Goal: Information Seeking & Learning: Find specific fact

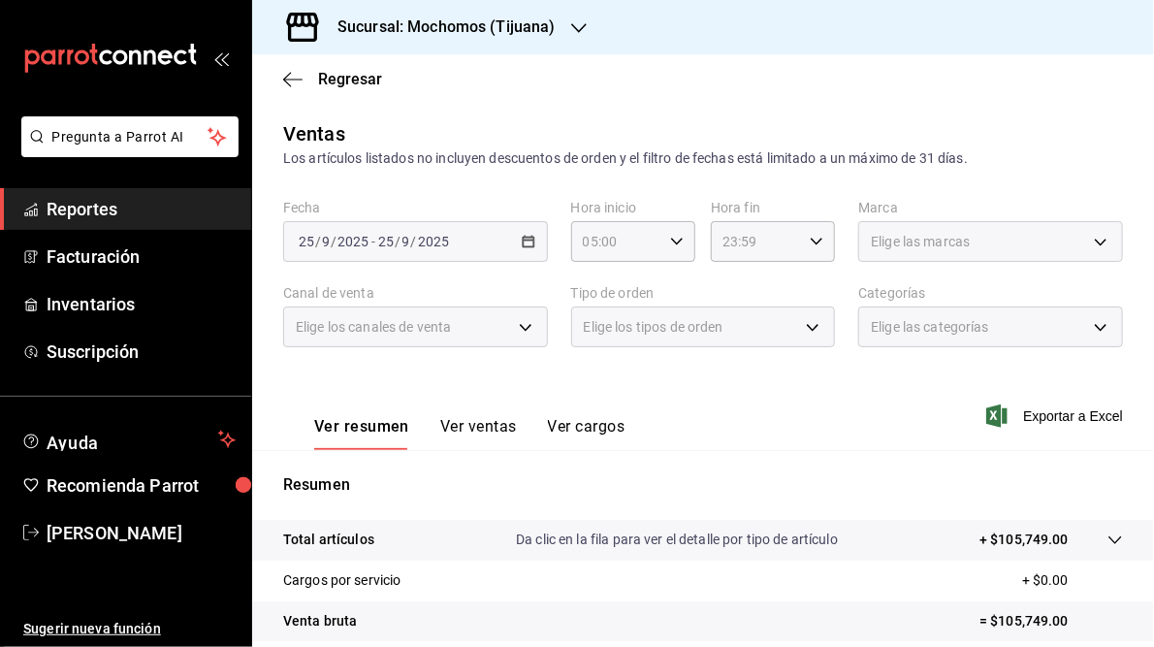
scroll to position [276, 0]
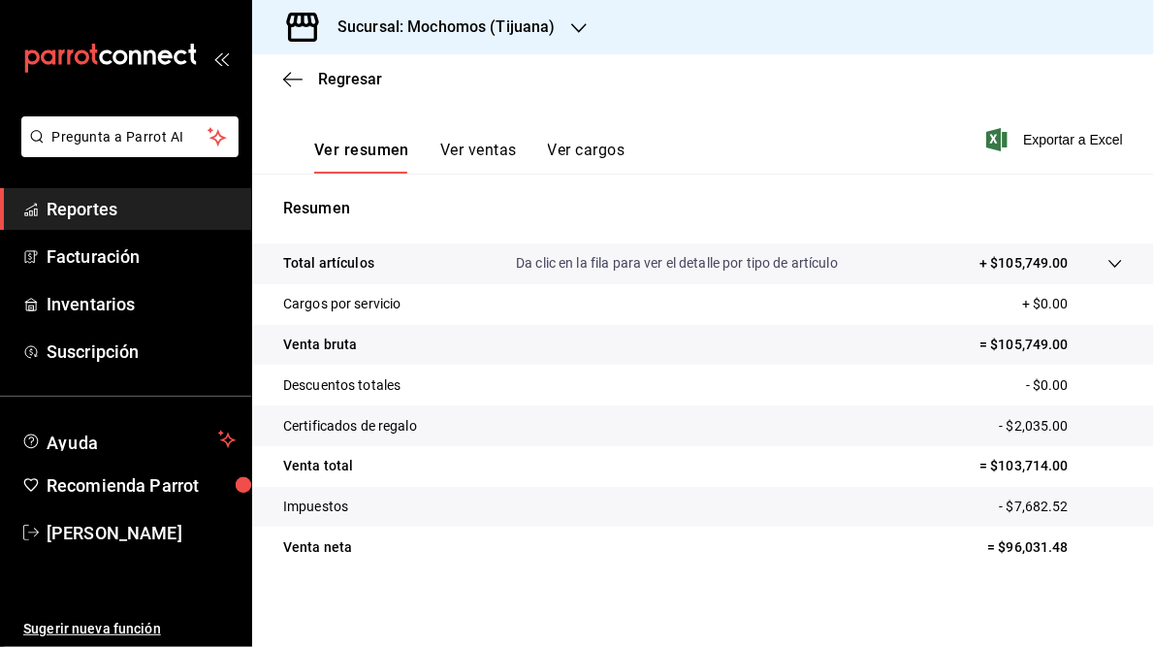
click at [571, 19] on div at bounding box center [579, 27] width 16 height 20
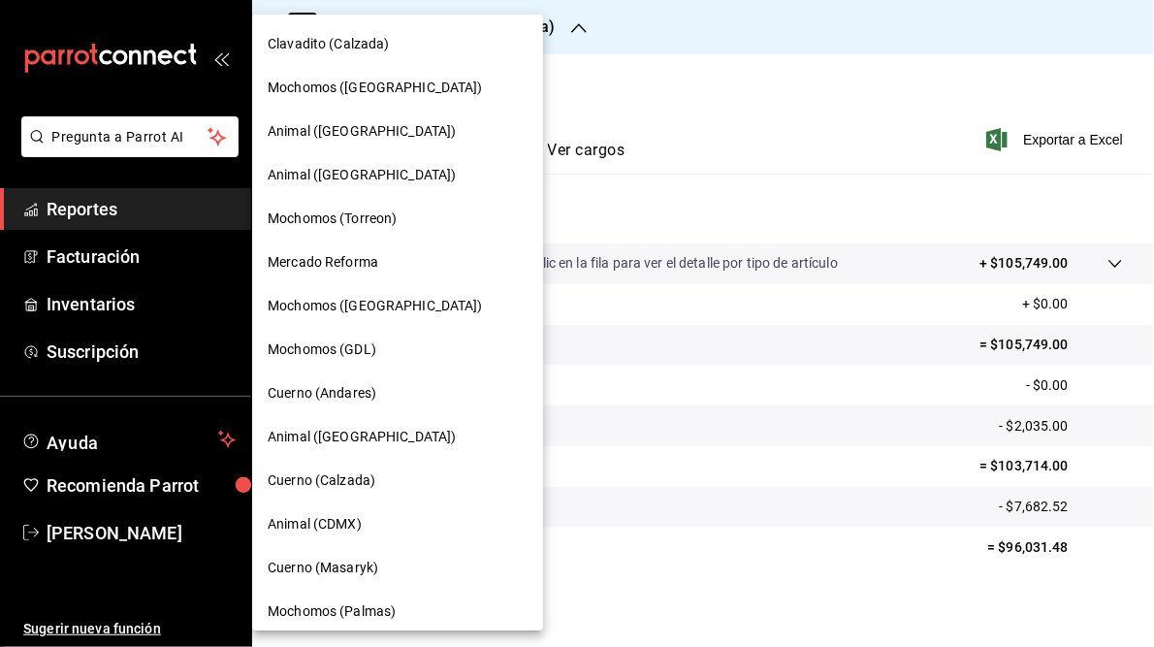
scroll to position [184, 0]
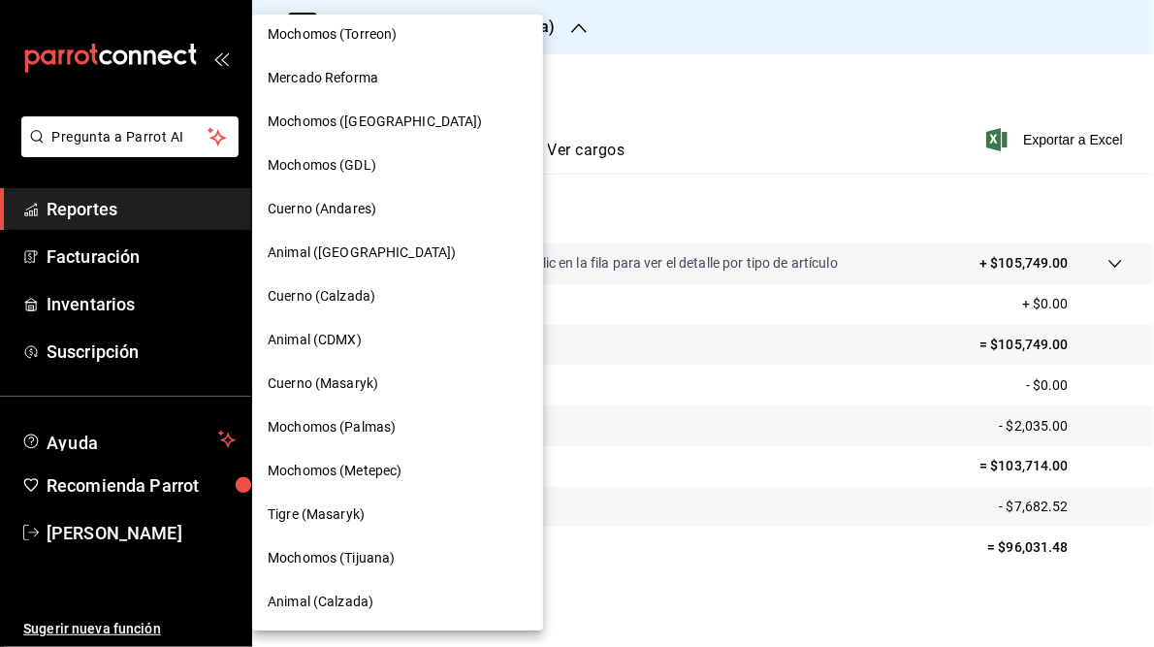
click at [317, 212] on span "Cuerno (Andares)" at bounding box center [322, 209] width 109 height 20
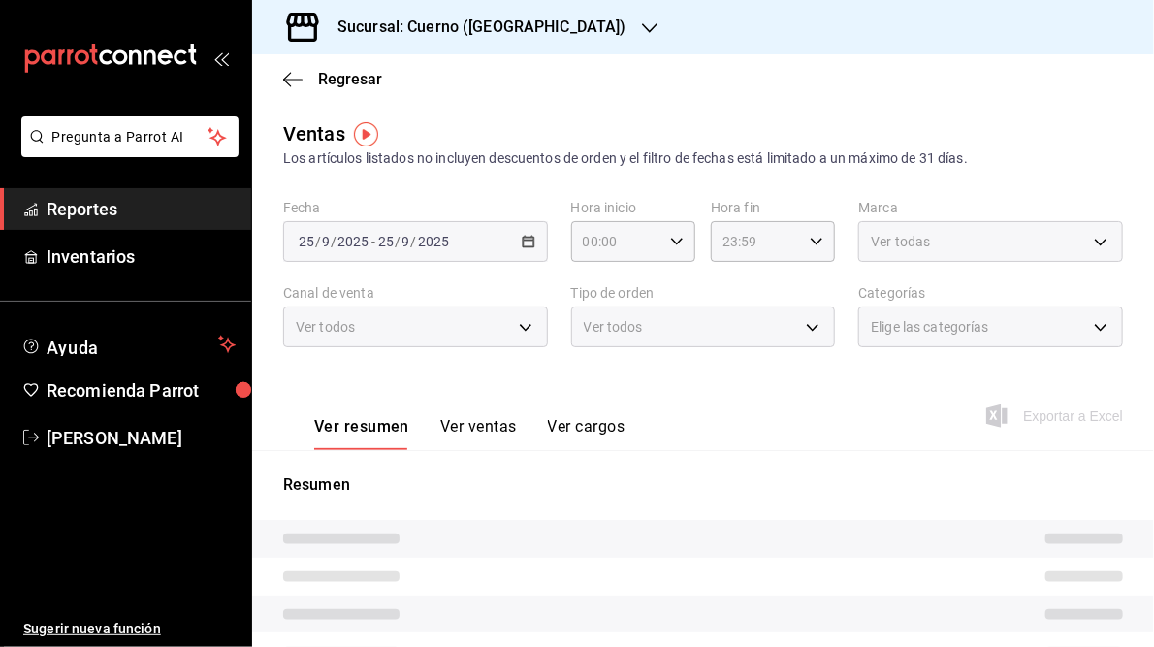
type input "05:00"
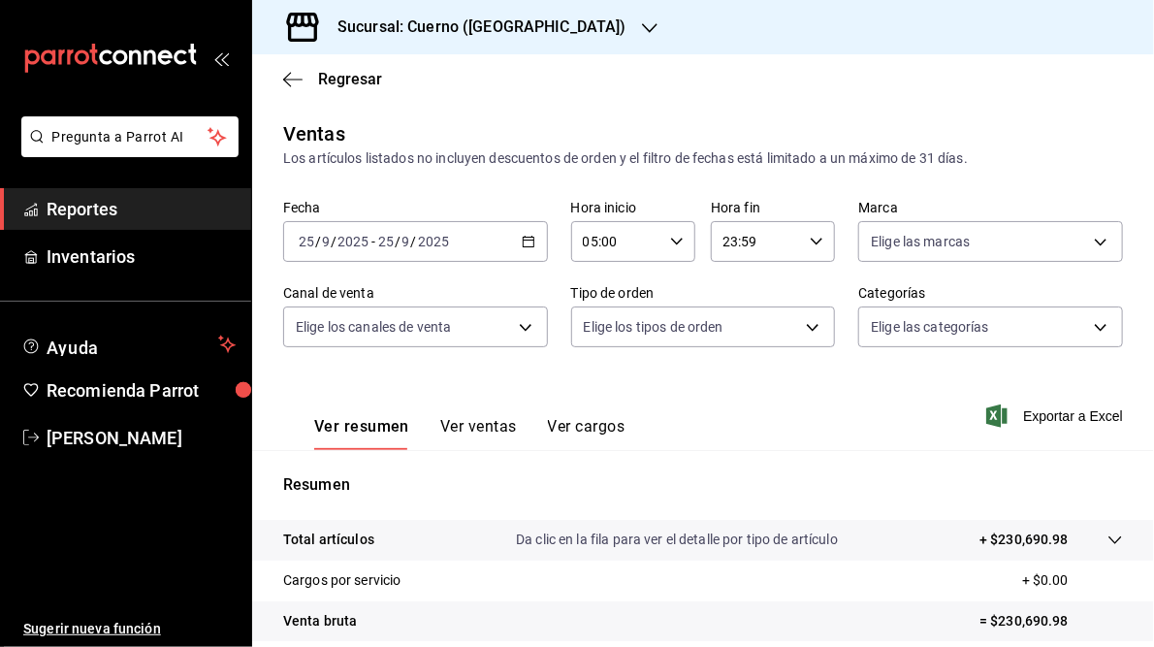
scroll to position [281, 0]
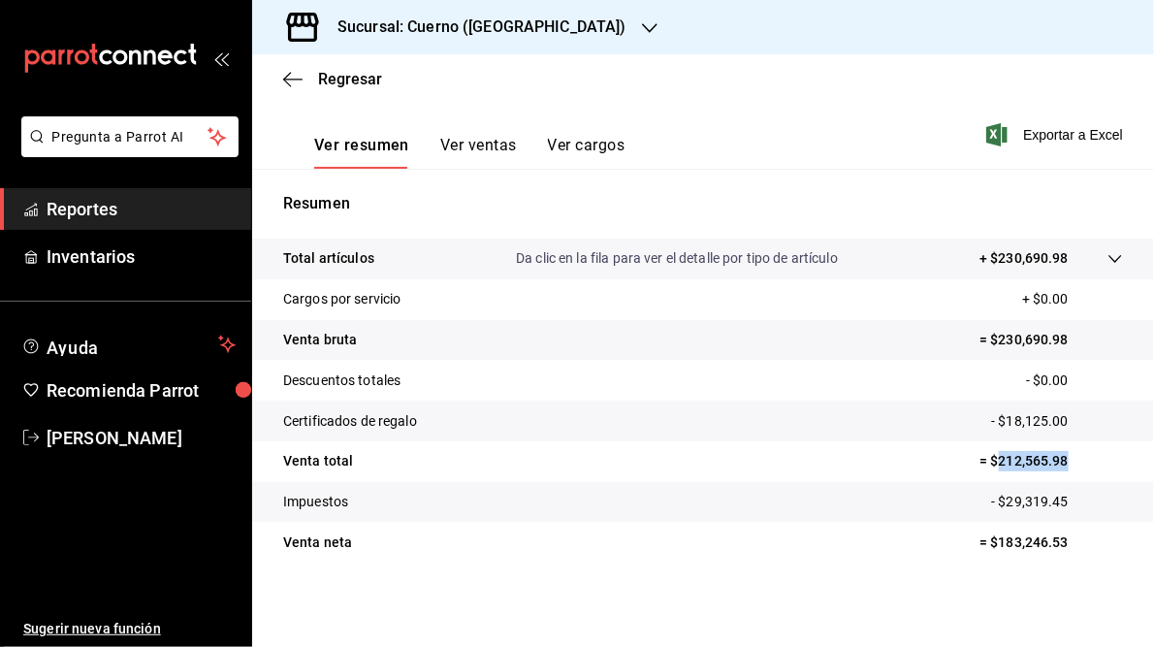
drag, startPoint x: 988, startPoint y: 462, endPoint x: 1056, endPoint y: 462, distance: 67.9
click at [1056, 462] on p "= $212,565.98" at bounding box center [1052, 461] width 144 height 20
copy p "212,565.98"
click at [468, 18] on h3 "Sucursal: Cuerno ([GEOGRAPHIC_DATA])" at bounding box center [474, 27] width 305 height 23
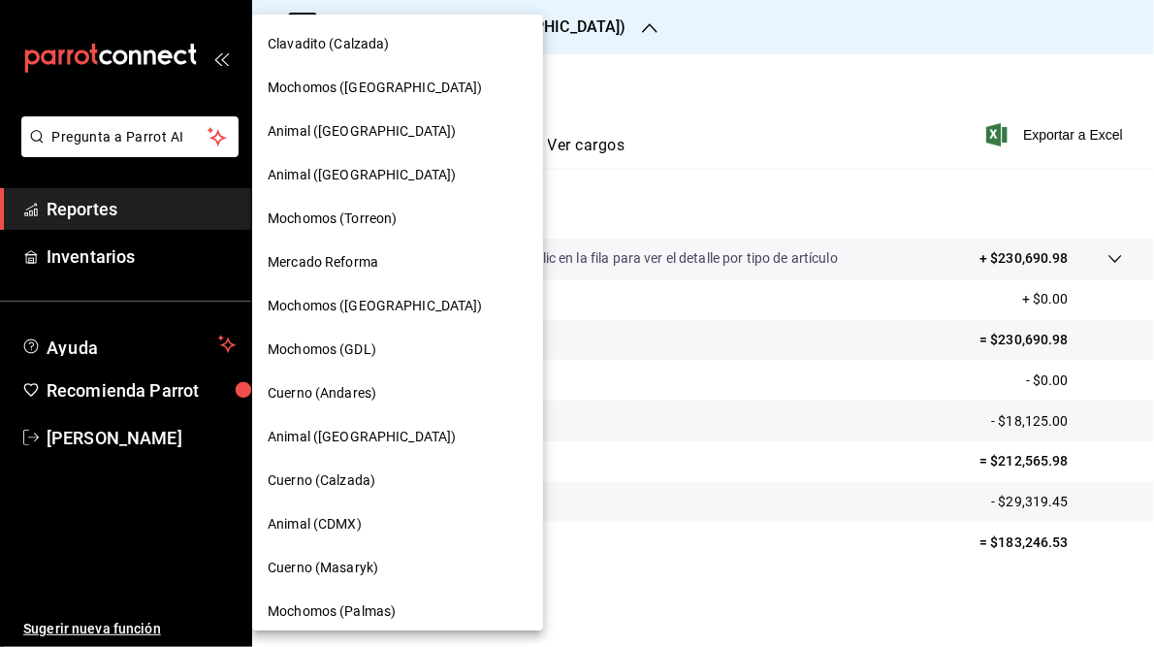
click at [360, 352] on span "Mochomos (GDL)" at bounding box center [322, 349] width 109 height 20
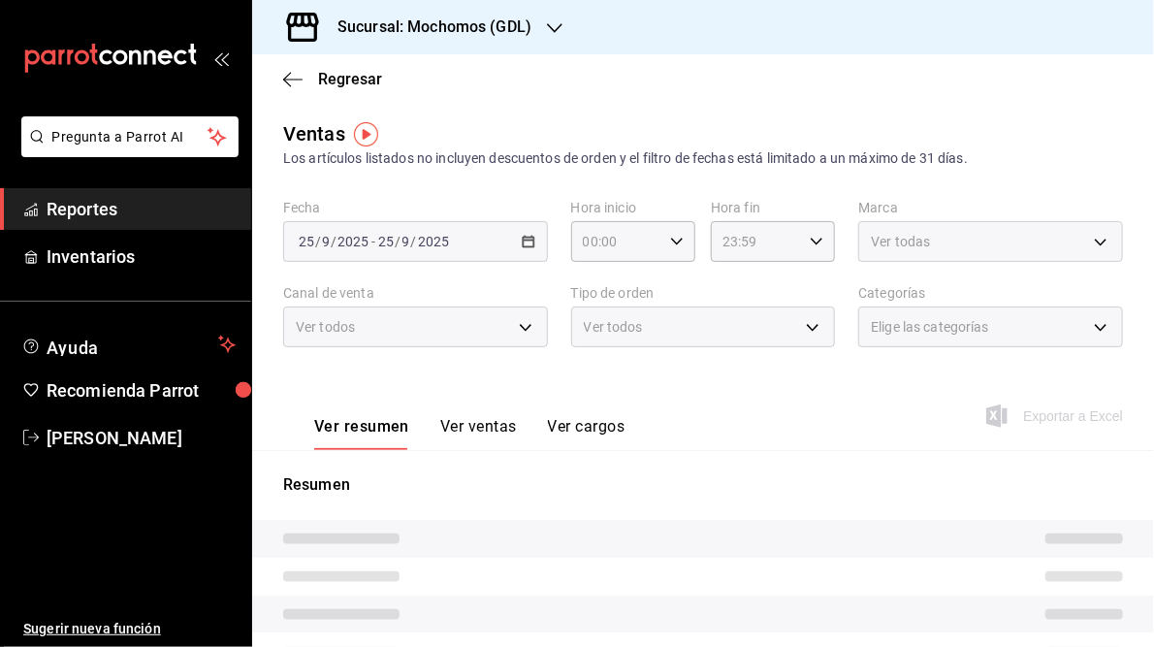
type input "05:00"
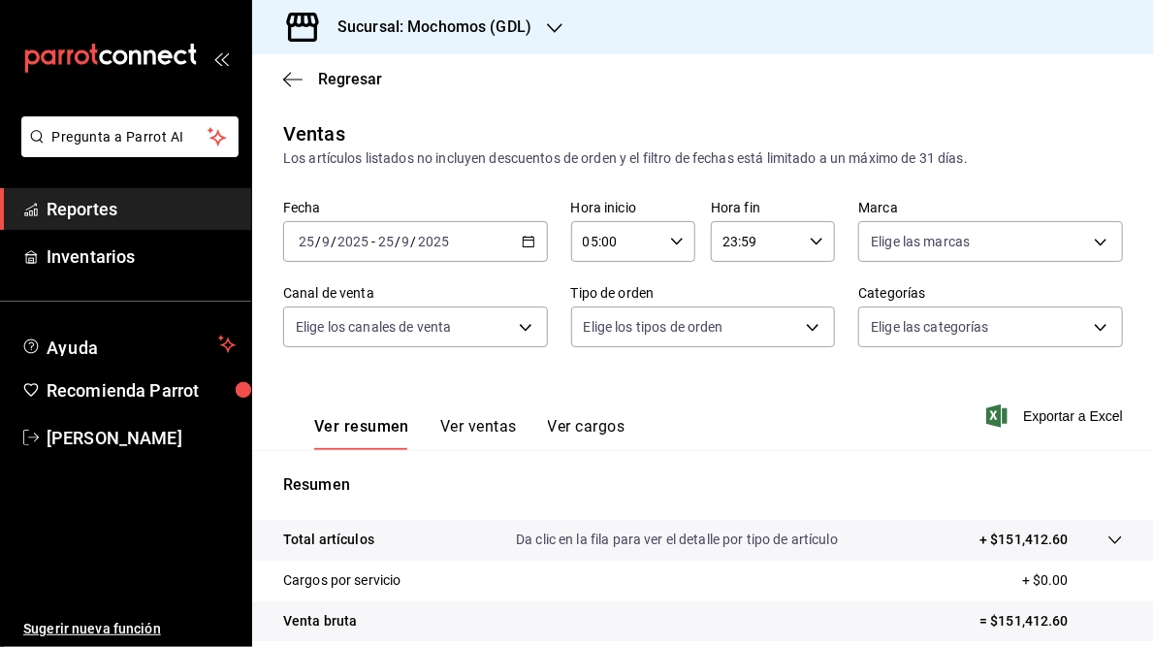
scroll to position [281, 0]
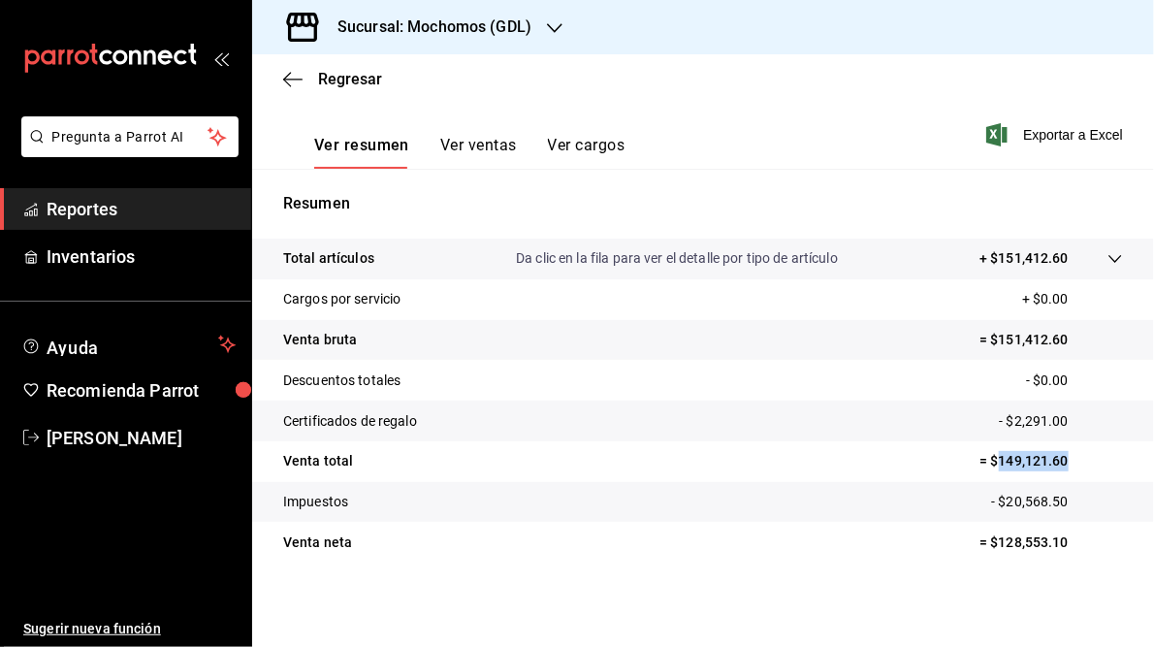
drag, startPoint x: 987, startPoint y: 465, endPoint x: 1063, endPoint y: 468, distance: 75.8
click at [1063, 468] on p "= $149,121.60" at bounding box center [1052, 461] width 144 height 20
copy p "149,121.60"
click at [739, 97] on div "Regresar" at bounding box center [703, 78] width 902 height 49
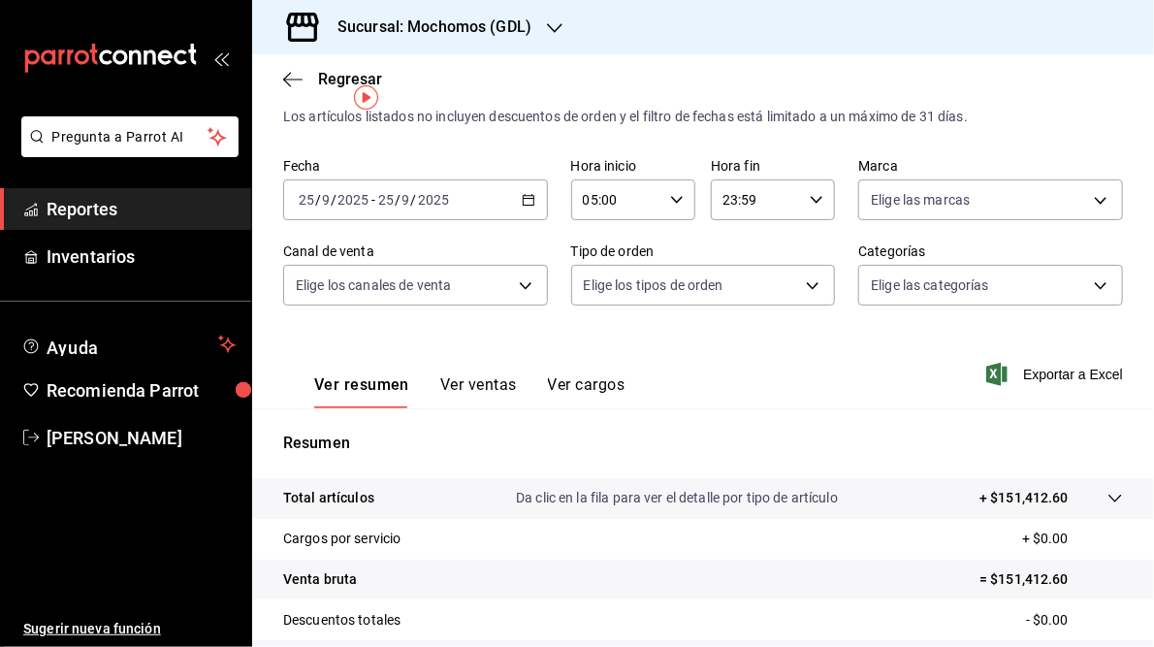
scroll to position [0, 0]
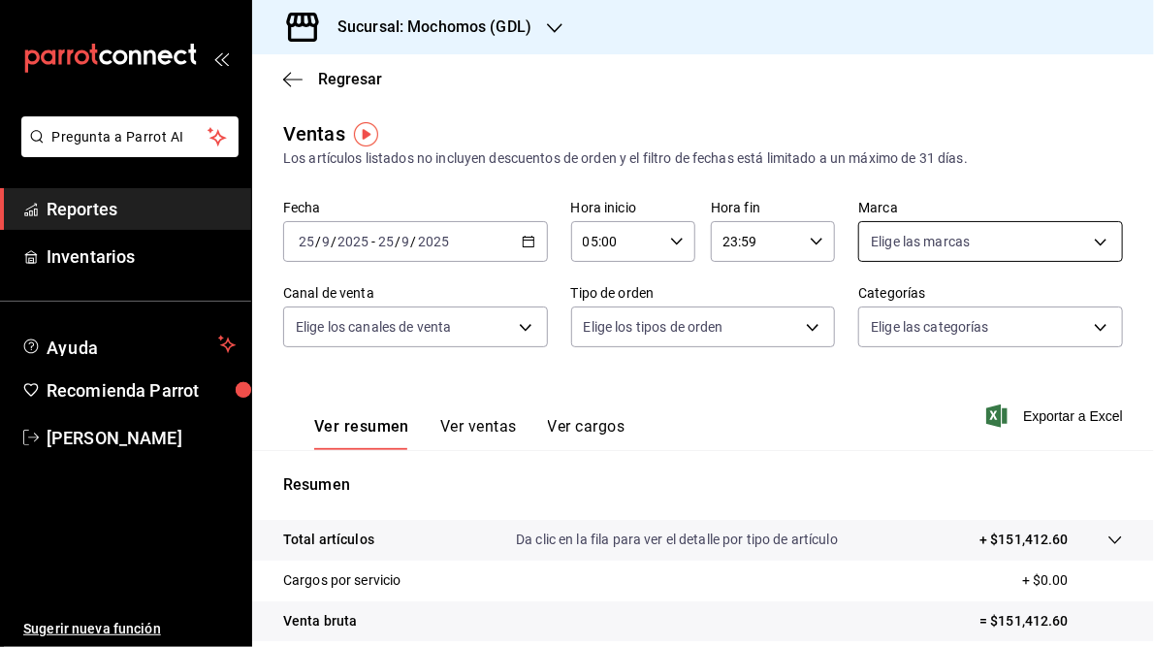
click at [1084, 243] on body "Pregunta a Parrot AI Reportes Inventarios Ayuda Recomienda Parrot [PERSON_NAME]…" at bounding box center [577, 323] width 1154 height 647
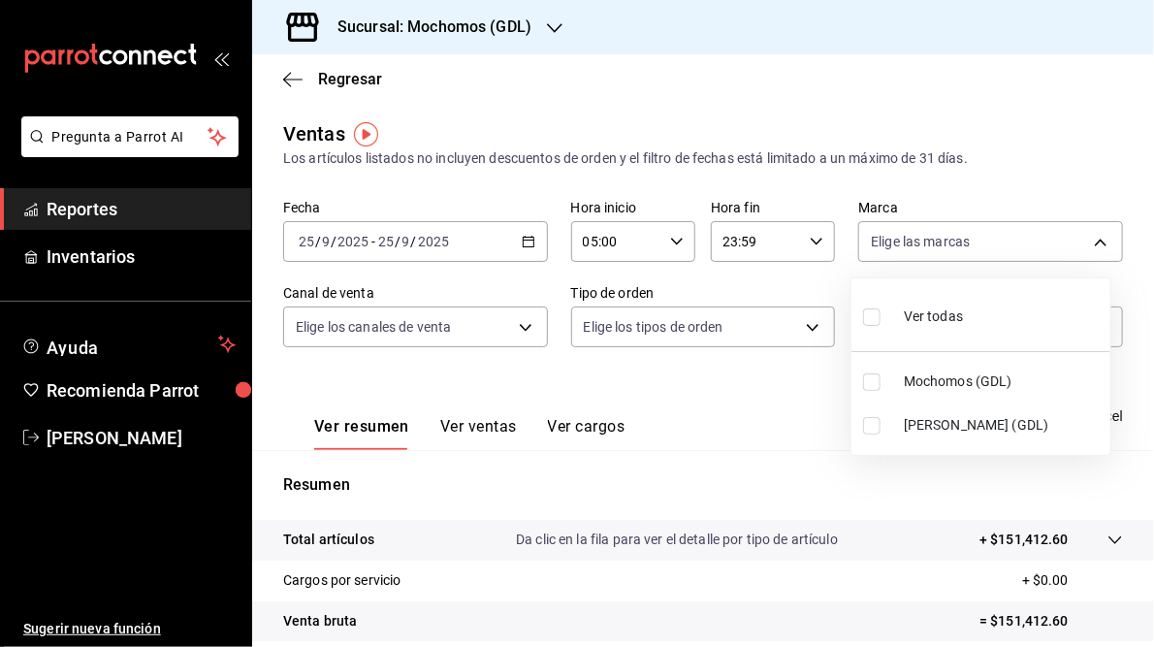
click at [945, 429] on span "[PERSON_NAME] (GDL)" at bounding box center [1003, 425] width 199 height 20
type input "9cac9703-0c5a-4d8b-addd-5b6b571d65b9"
checkbox input "true"
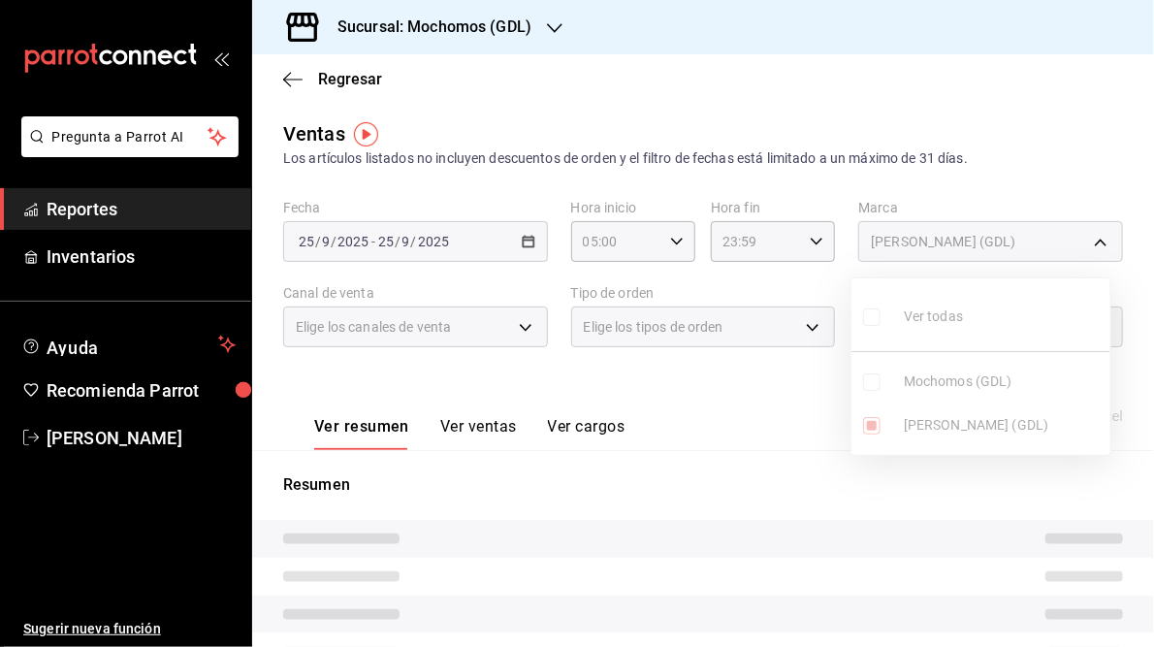
click at [736, 446] on div at bounding box center [577, 323] width 1154 height 647
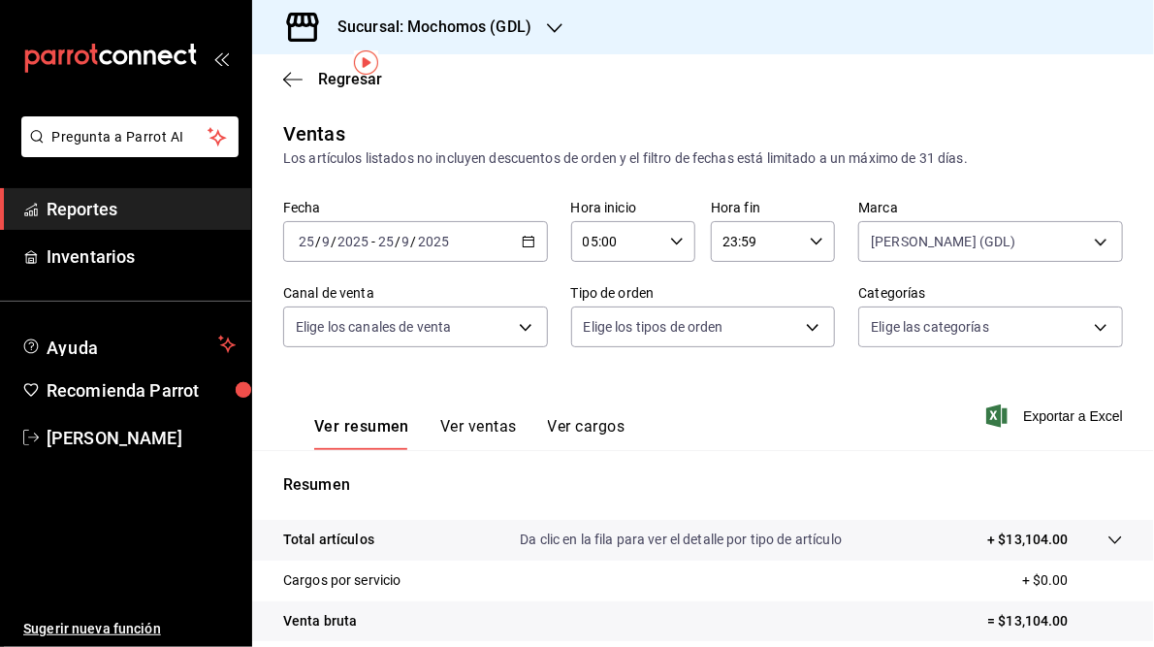
scroll to position [233, 0]
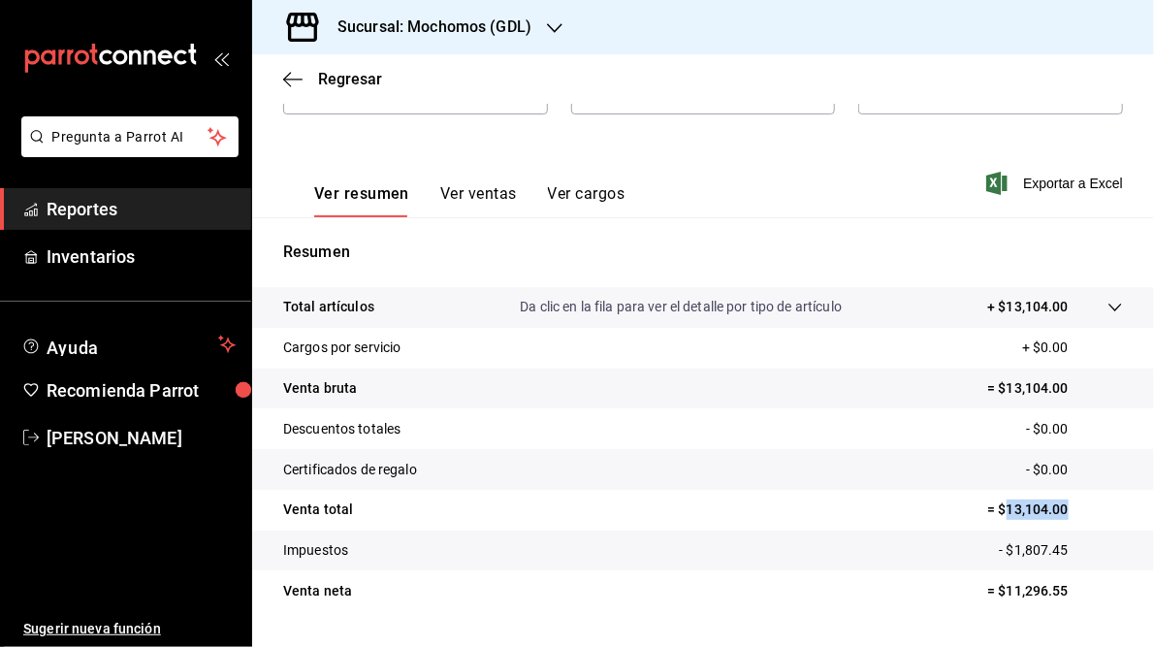
drag, startPoint x: 996, startPoint y: 508, endPoint x: 1066, endPoint y: 514, distance: 70.1
click at [1066, 514] on p "= $13,104.00" at bounding box center [1055, 510] width 136 height 20
copy p "13,104.00"
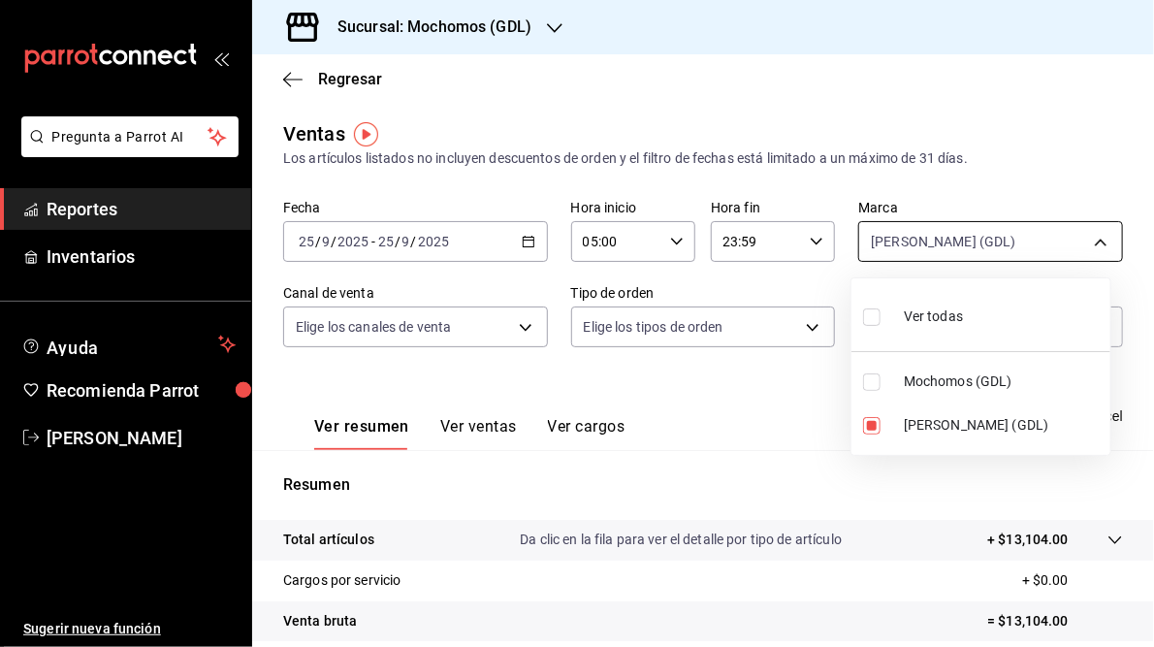
click at [1093, 237] on body "Pregunta a Parrot AI Reportes Inventarios Ayuda Recomienda Parrot [PERSON_NAME]…" at bounding box center [577, 323] width 1154 height 647
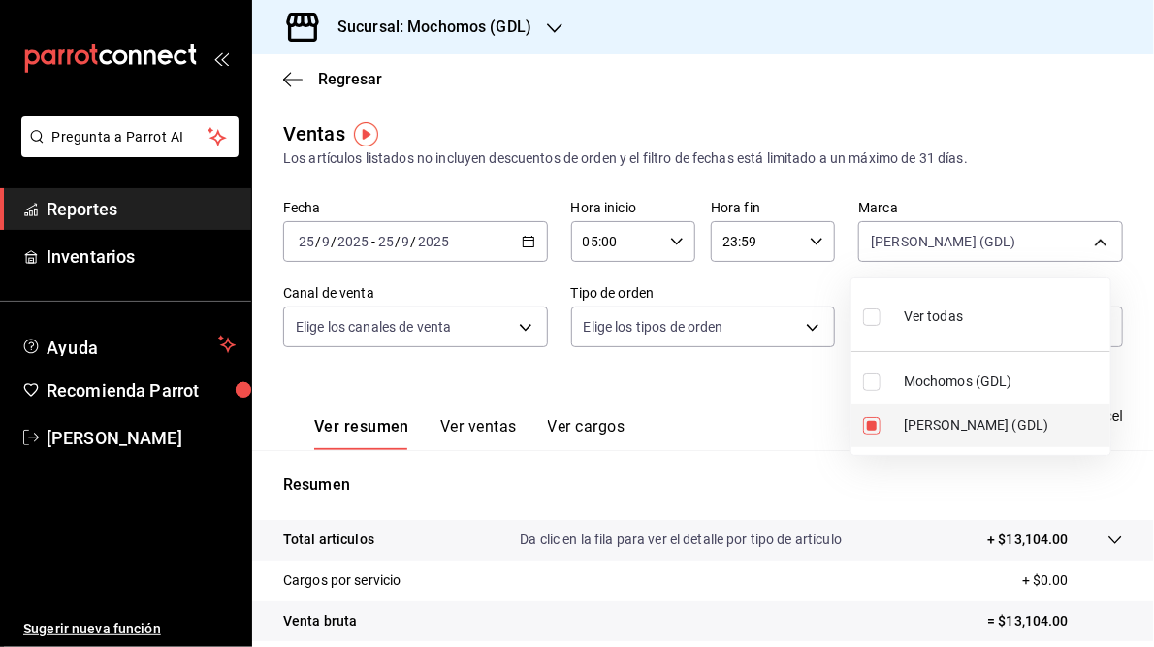
click at [937, 426] on span "[PERSON_NAME] (GDL)" at bounding box center [1003, 425] width 199 height 20
checkbox input "false"
click at [941, 386] on span "Mochomos (GDL)" at bounding box center [1003, 381] width 199 height 20
type input "36c25d4a-7cb0-456c-a434-e981d54830bc"
checkbox input "true"
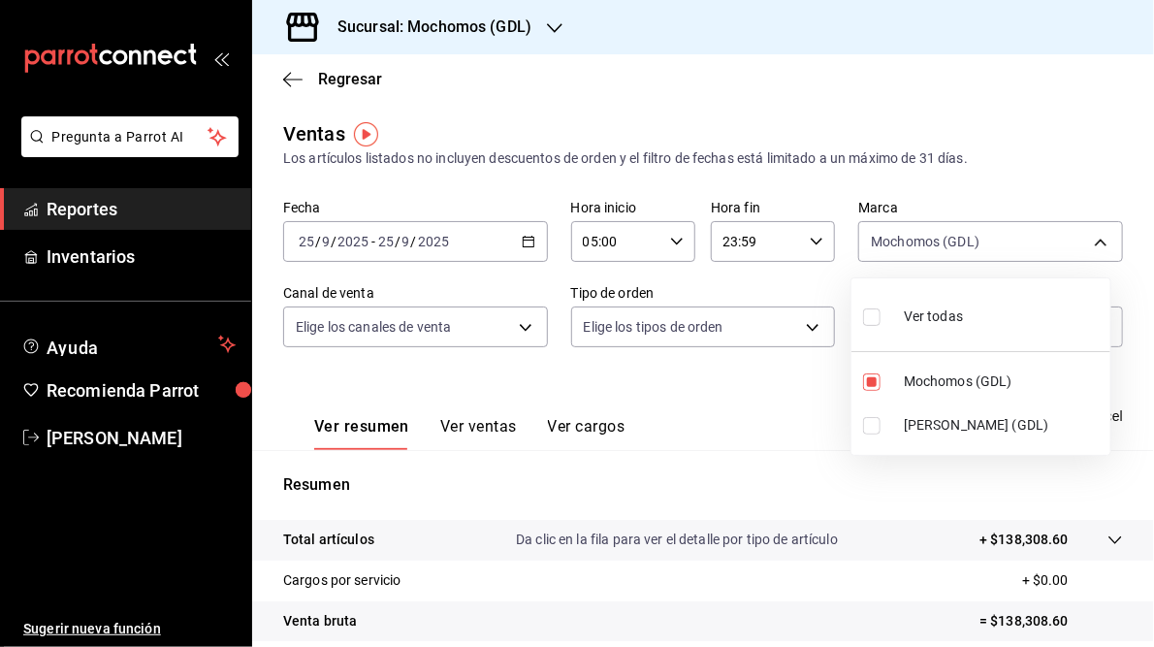
click at [751, 466] on div at bounding box center [577, 323] width 1154 height 647
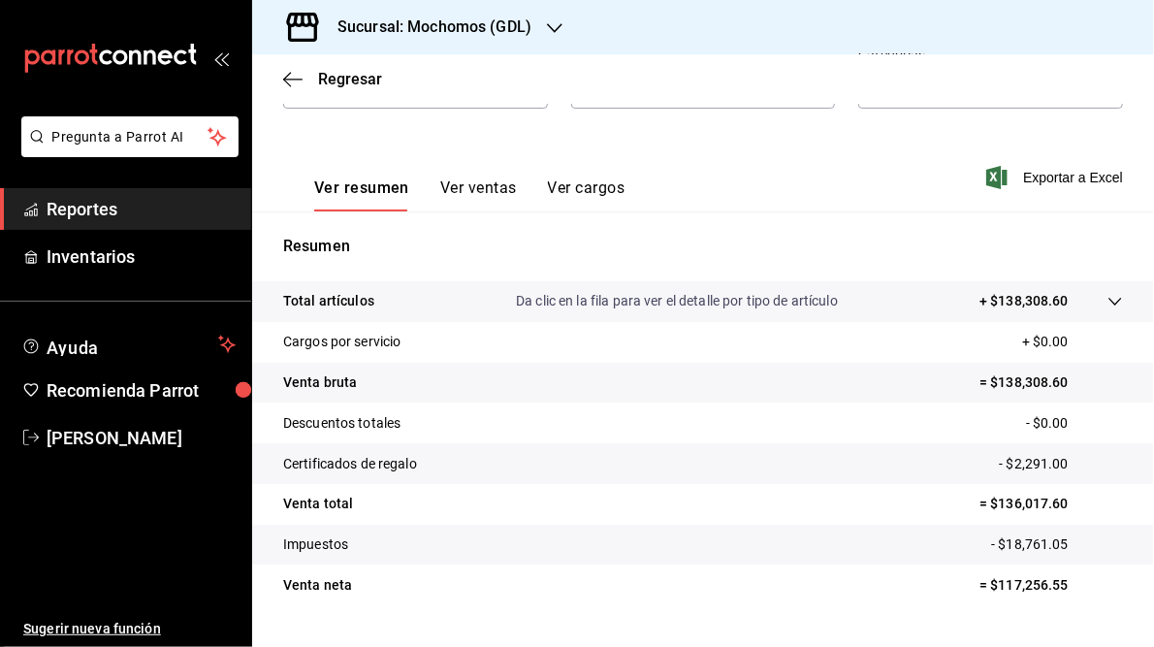
scroll to position [242, 0]
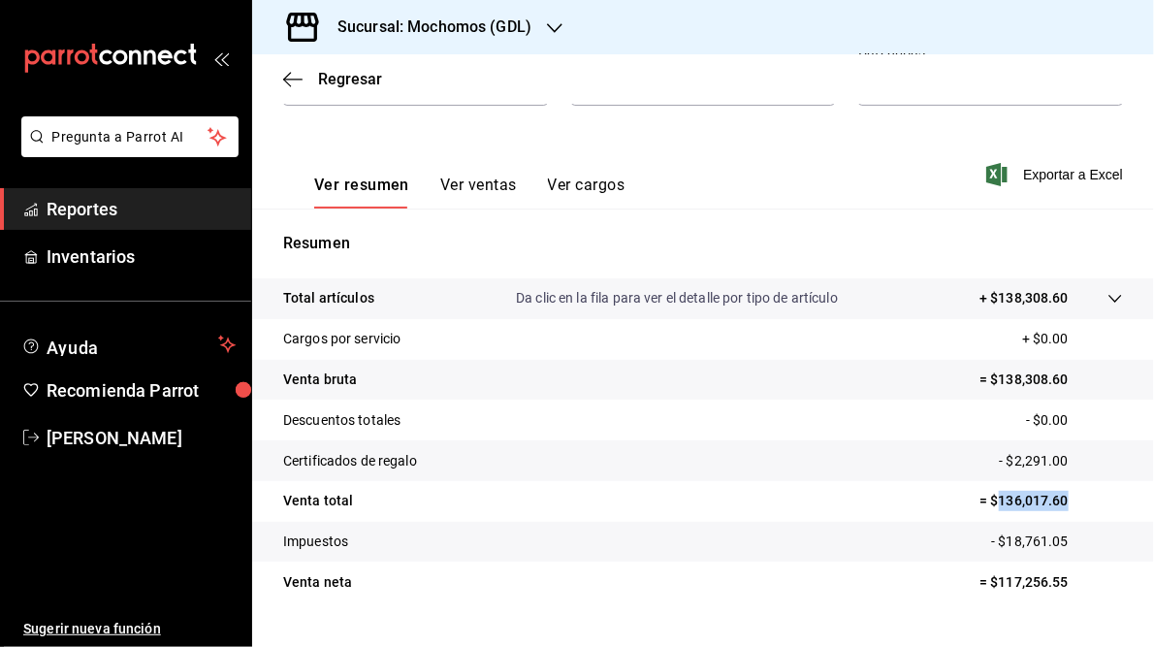
drag, startPoint x: 987, startPoint y: 499, endPoint x: 1060, endPoint y: 497, distance: 72.8
click at [1060, 497] on p "= $136,017.60" at bounding box center [1052, 501] width 144 height 20
copy p "136,017.60"
click at [432, 28] on h3 "Sucursal: Mochomos (GDL)" at bounding box center [427, 27] width 210 height 23
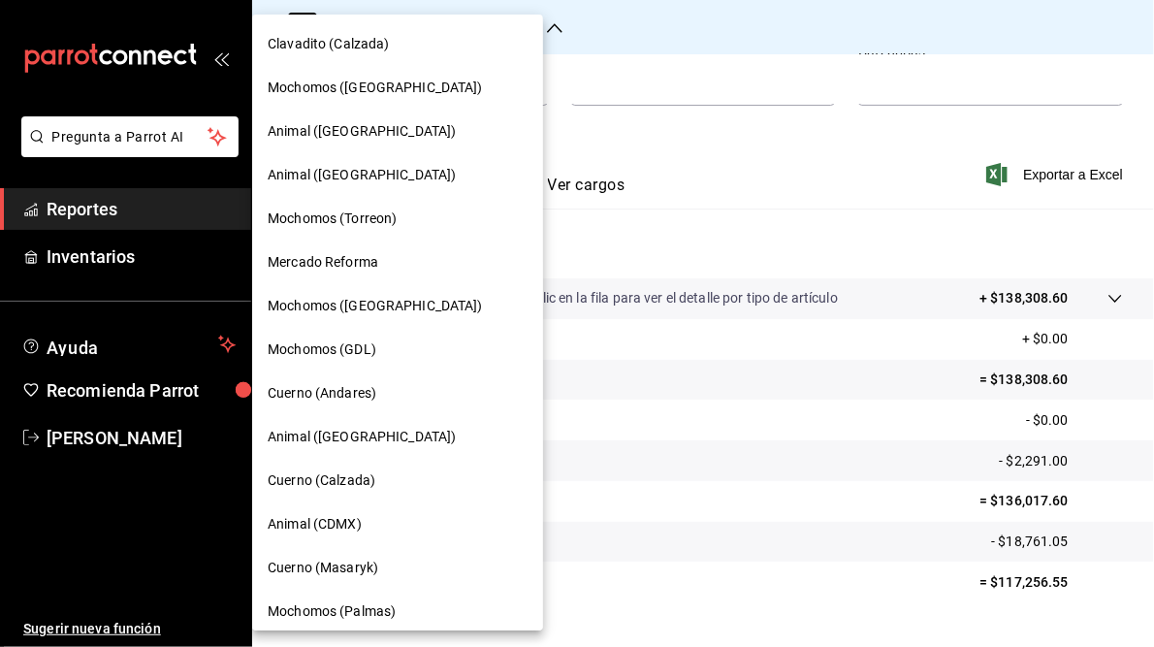
click at [351, 229] on div "Mochomos (Torreon)" at bounding box center [397, 219] width 291 height 44
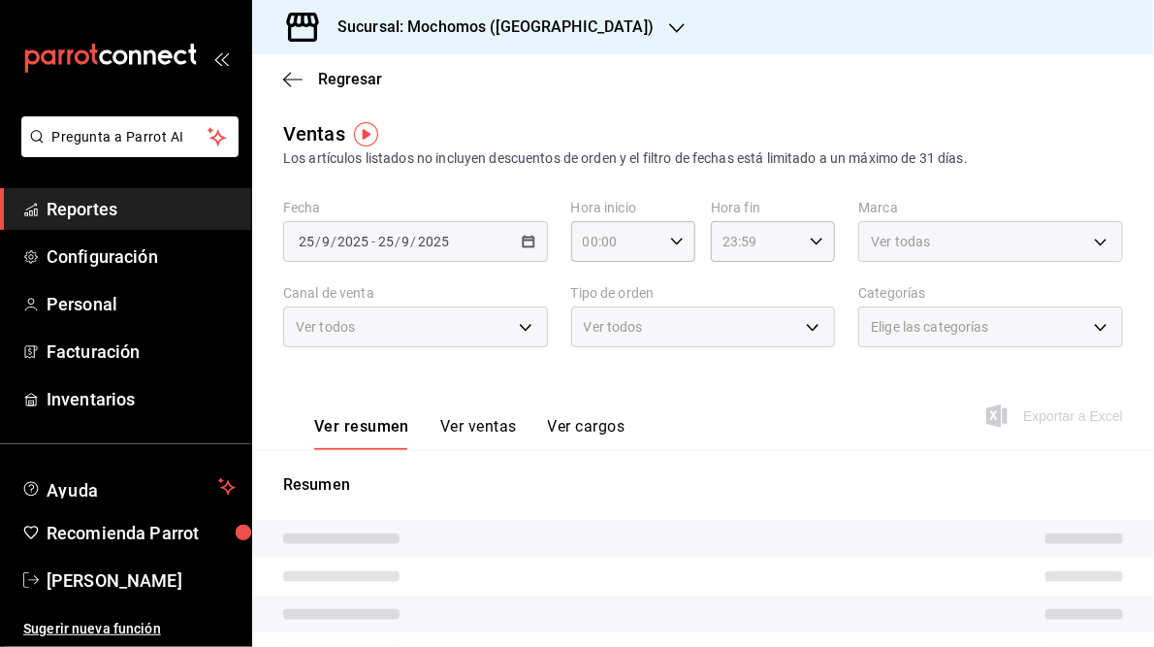
type input "05:00"
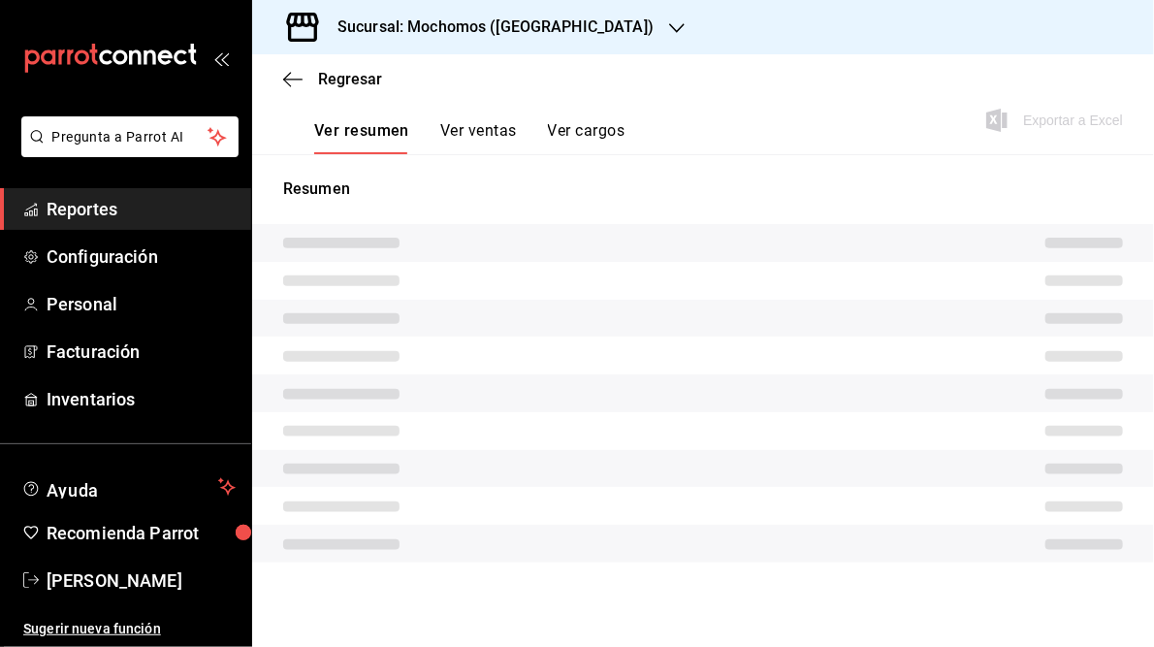
scroll to position [281, 0]
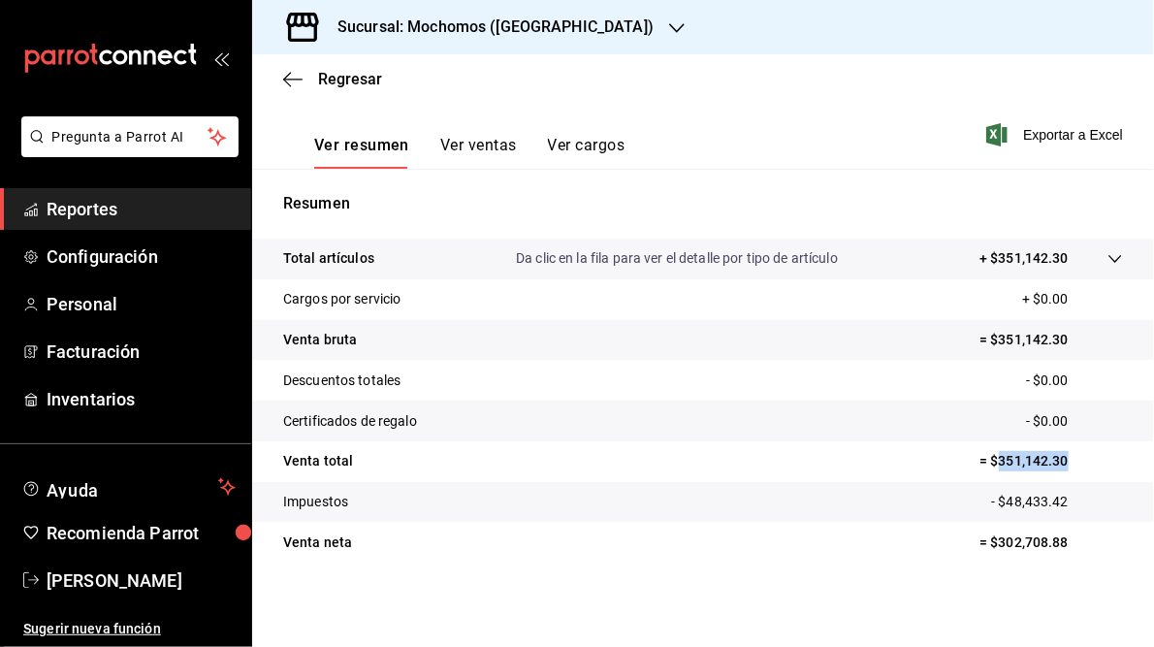
drag, startPoint x: 987, startPoint y: 459, endPoint x: 1067, endPoint y: 459, distance: 79.5
click at [1067, 459] on p "= $351,142.30" at bounding box center [1052, 461] width 144 height 20
copy p "351,142.30"
click at [424, 33] on h3 "Sucursal: Mochomos ([GEOGRAPHIC_DATA])" at bounding box center [488, 27] width 332 height 23
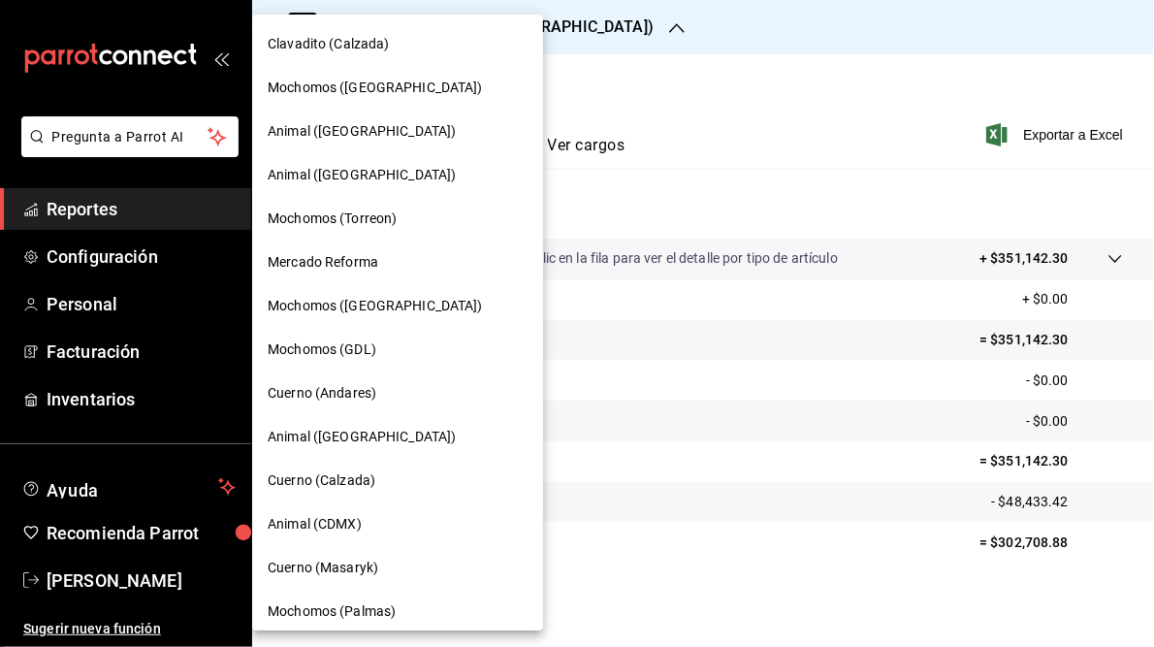
click at [383, 307] on span "Mochomos ([GEOGRAPHIC_DATA])" at bounding box center [375, 306] width 215 height 20
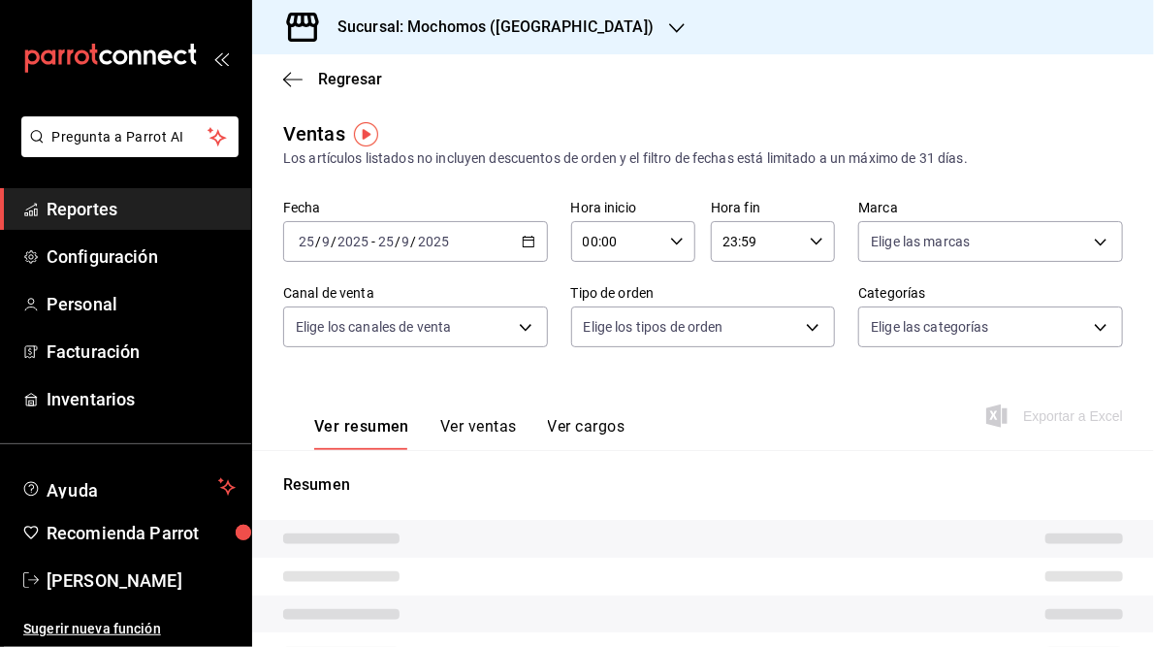
type input "05:00"
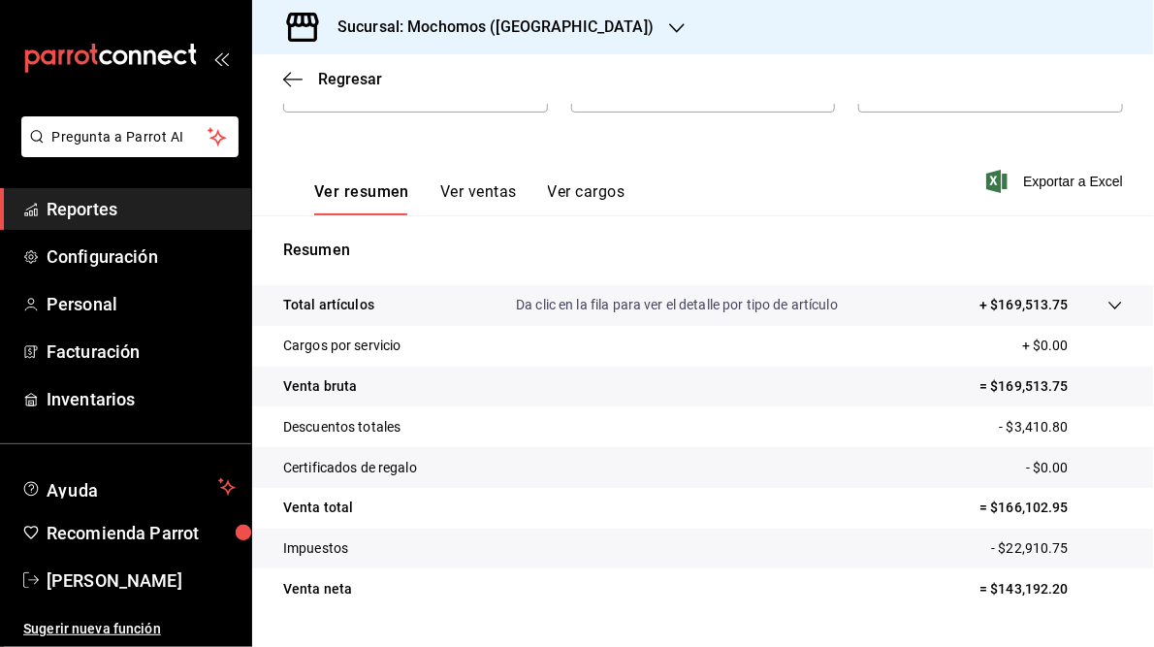
scroll to position [236, 0]
drag, startPoint x: 987, startPoint y: 508, endPoint x: 1058, endPoint y: 507, distance: 70.8
click at [1058, 507] on p "= $166,102.95" at bounding box center [1052, 507] width 144 height 20
copy p "166,102.95"
click at [510, 19] on h3 "Sucursal: Mochomos ([GEOGRAPHIC_DATA])" at bounding box center [488, 27] width 332 height 23
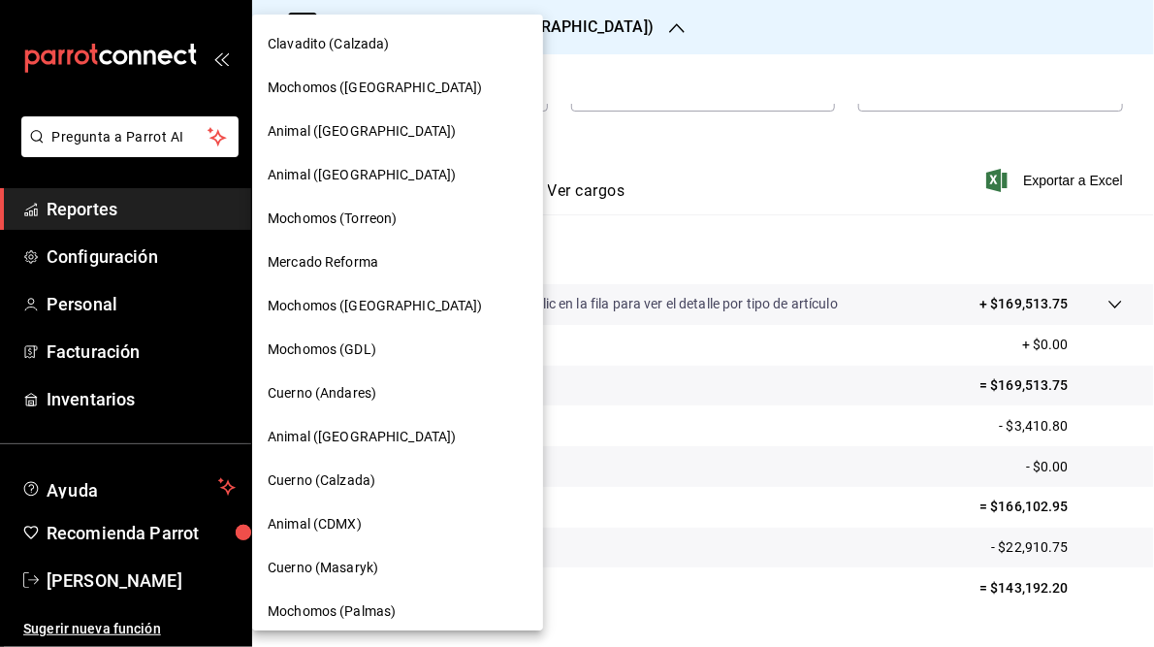
click at [359, 263] on span "Mercado Reforma" at bounding box center [323, 262] width 111 height 20
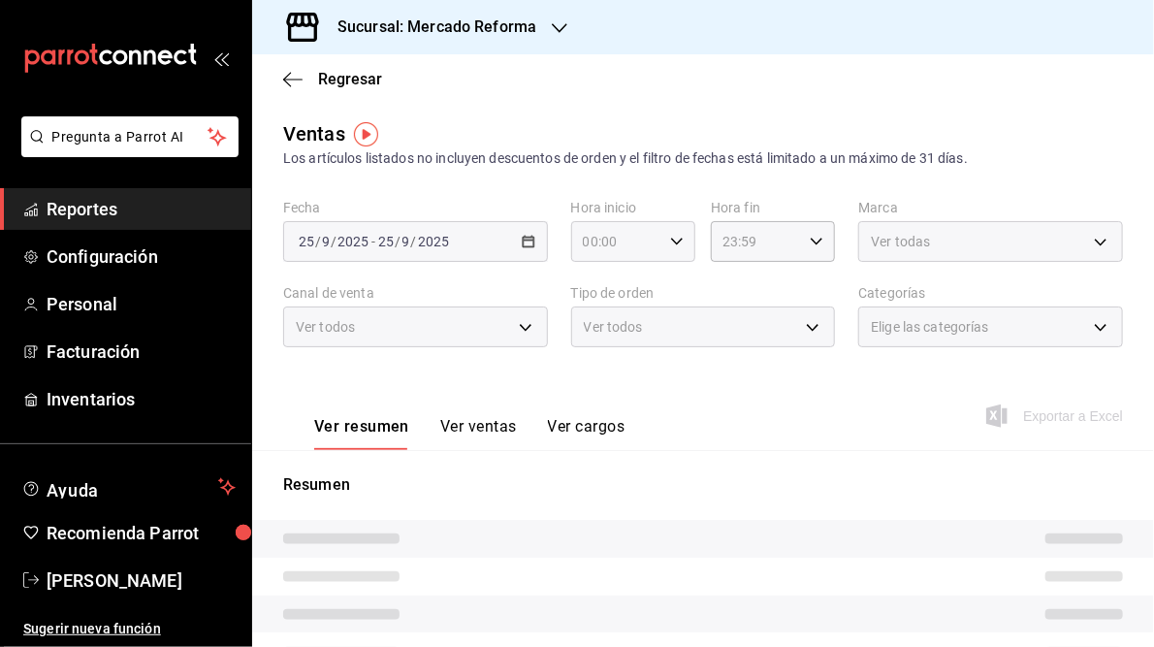
type input "05:00"
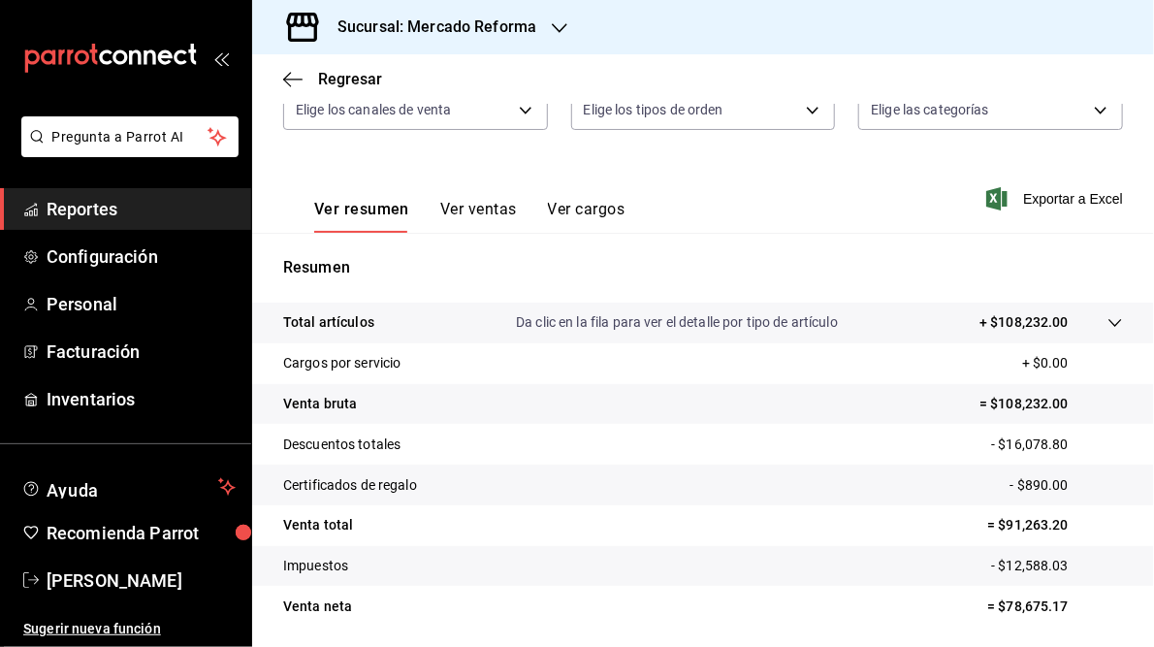
scroll to position [220, 0]
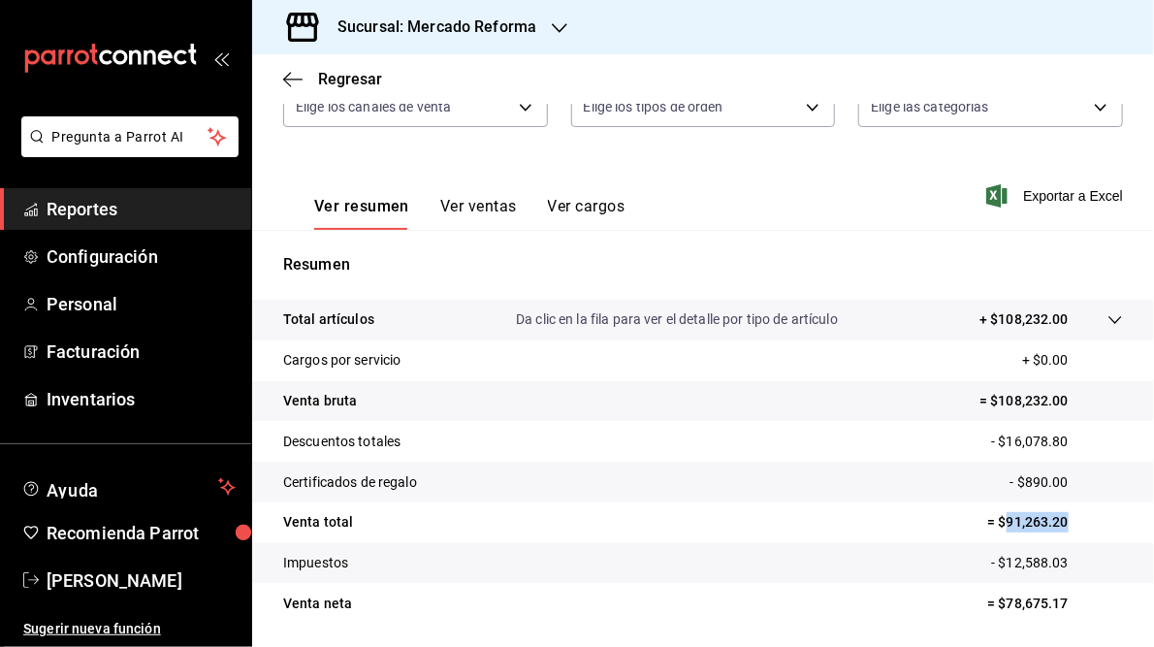
drag, startPoint x: 994, startPoint y: 521, endPoint x: 1068, endPoint y: 521, distance: 73.7
click at [1068, 521] on p "= $91,263.20" at bounding box center [1055, 522] width 136 height 20
copy p "91,263.20"
click at [454, 27] on h3 "Sucursal: Mercado Reforma" at bounding box center [429, 27] width 214 height 23
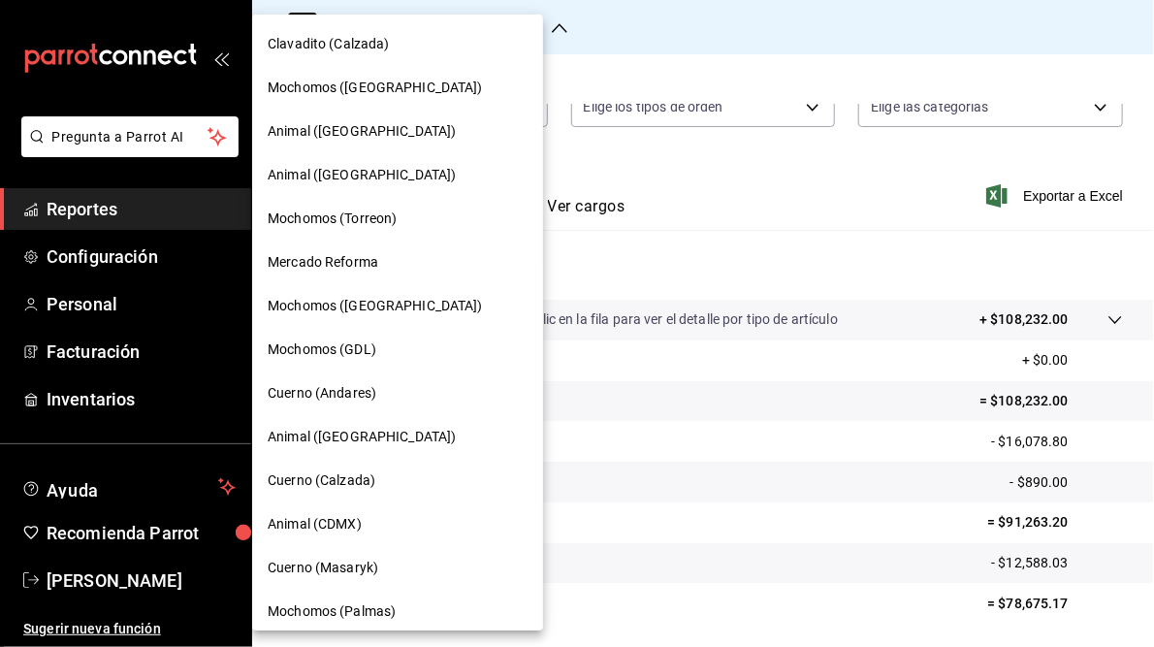
click at [332, 572] on span "Cuerno (Masaryk)" at bounding box center [323, 568] width 111 height 20
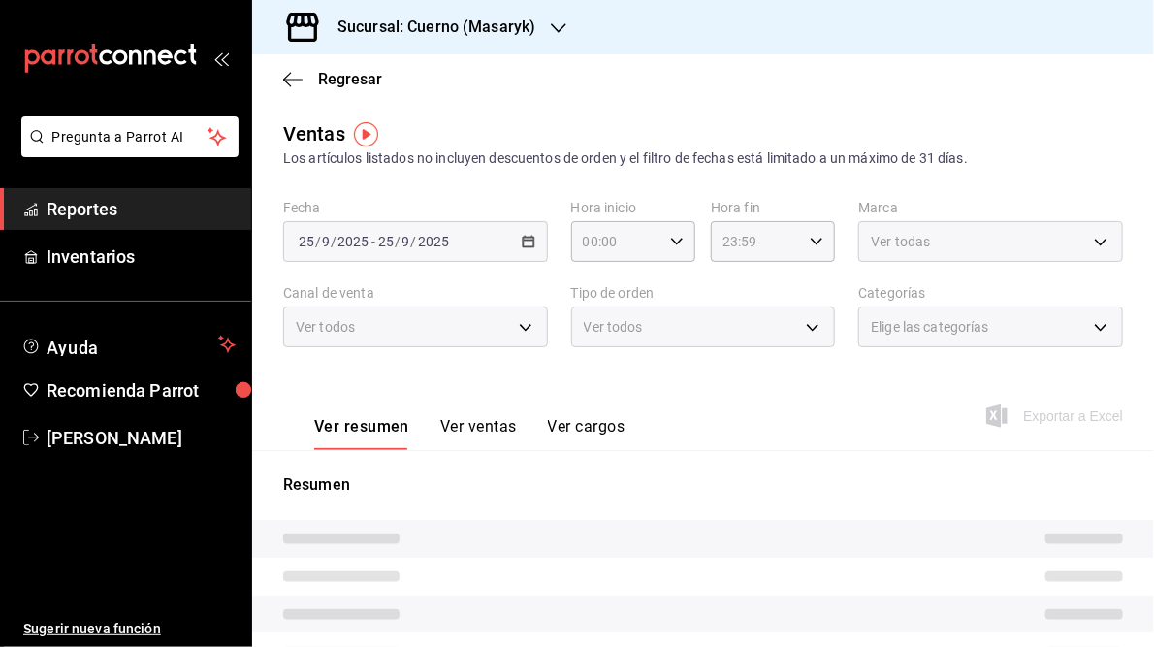
type input "05:00"
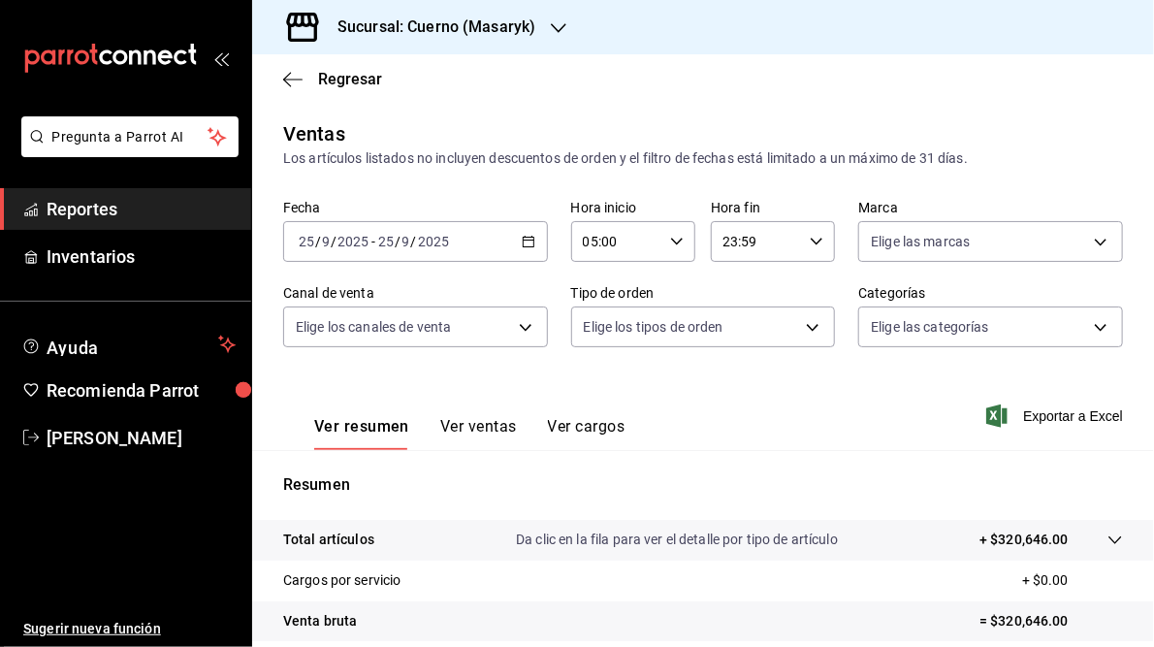
scroll to position [281, 0]
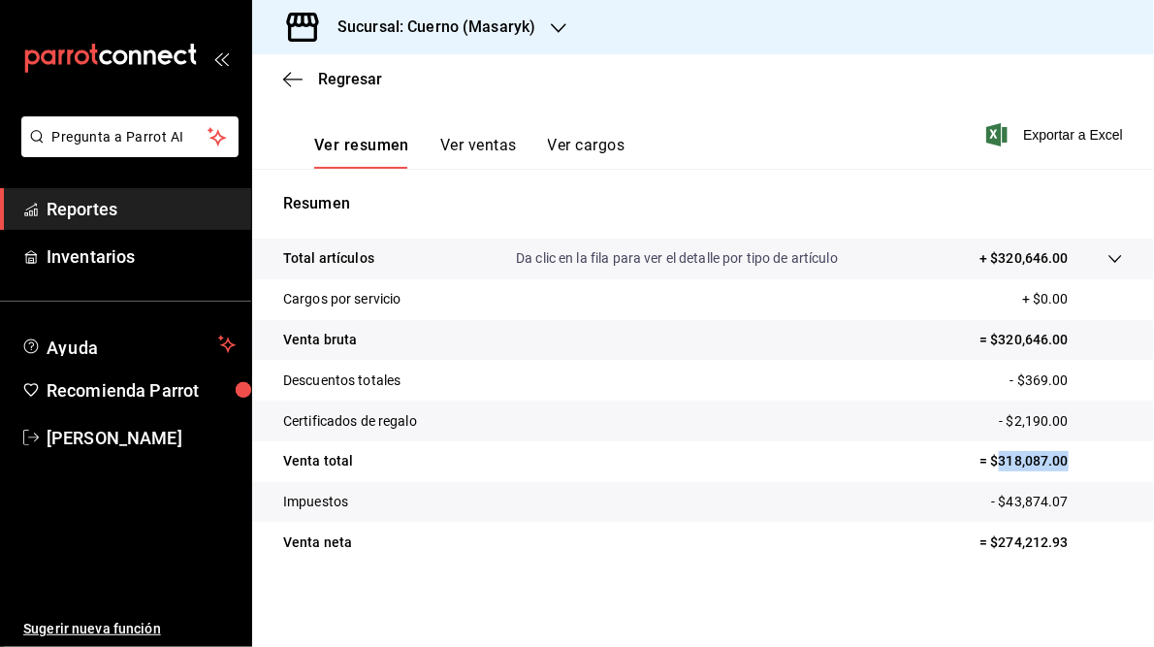
drag, startPoint x: 987, startPoint y: 460, endPoint x: 1065, endPoint y: 459, distance: 77.6
click at [1065, 459] on p "= $318,087.00" at bounding box center [1052, 461] width 144 height 20
copy p "318,087.00"
click at [465, 16] on h3 "Sucursal: Cuerno (Masaryk)" at bounding box center [428, 27] width 213 height 23
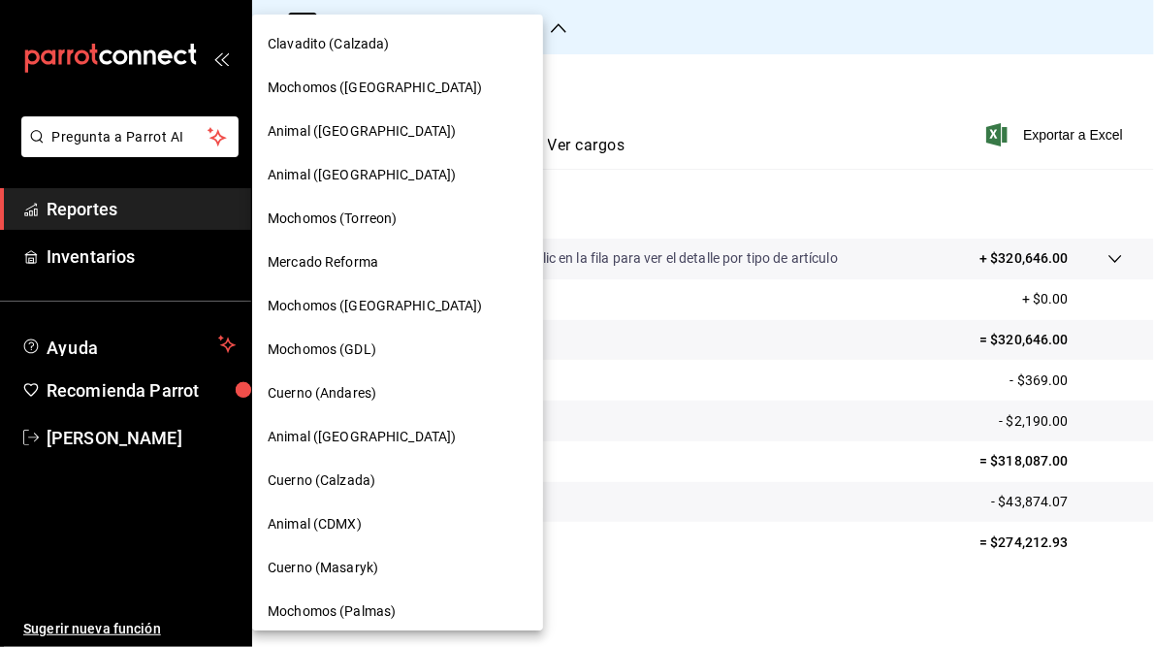
click at [336, 520] on span "Animal (CDMX)" at bounding box center [315, 524] width 94 height 20
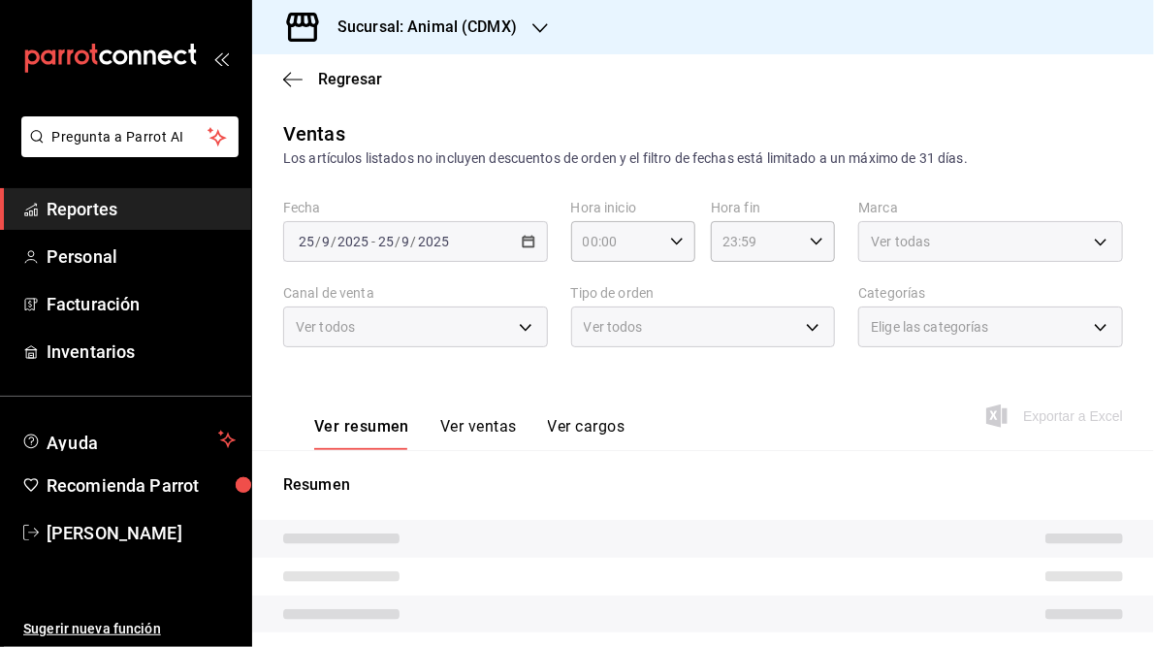
scroll to position [143, 0]
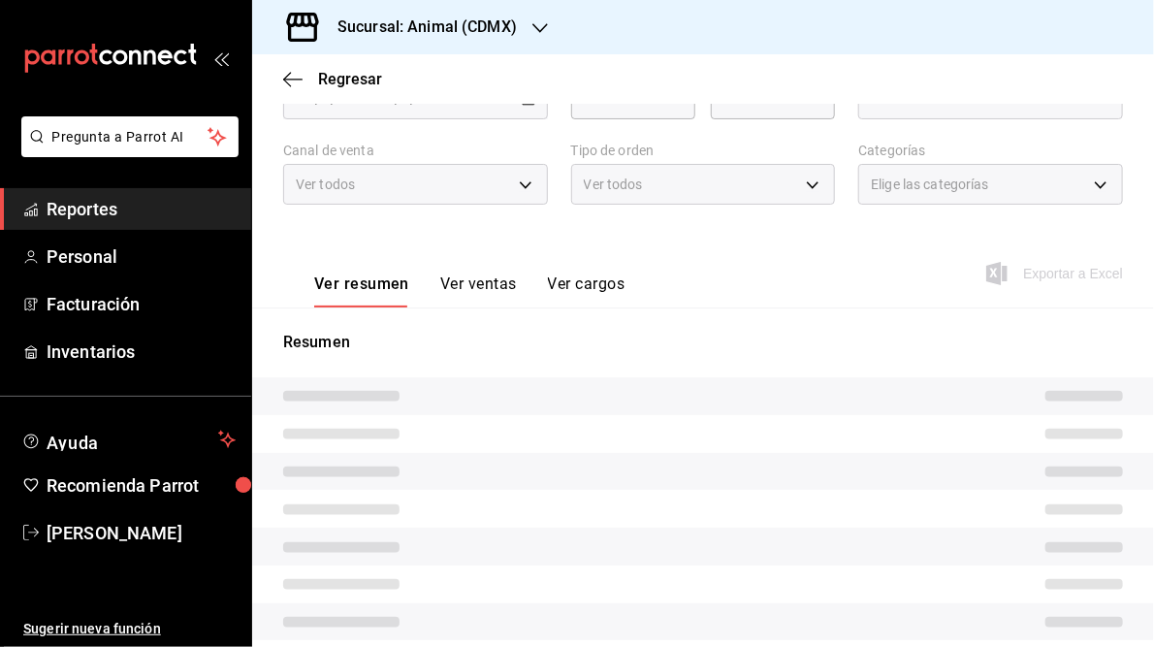
type input "05:00"
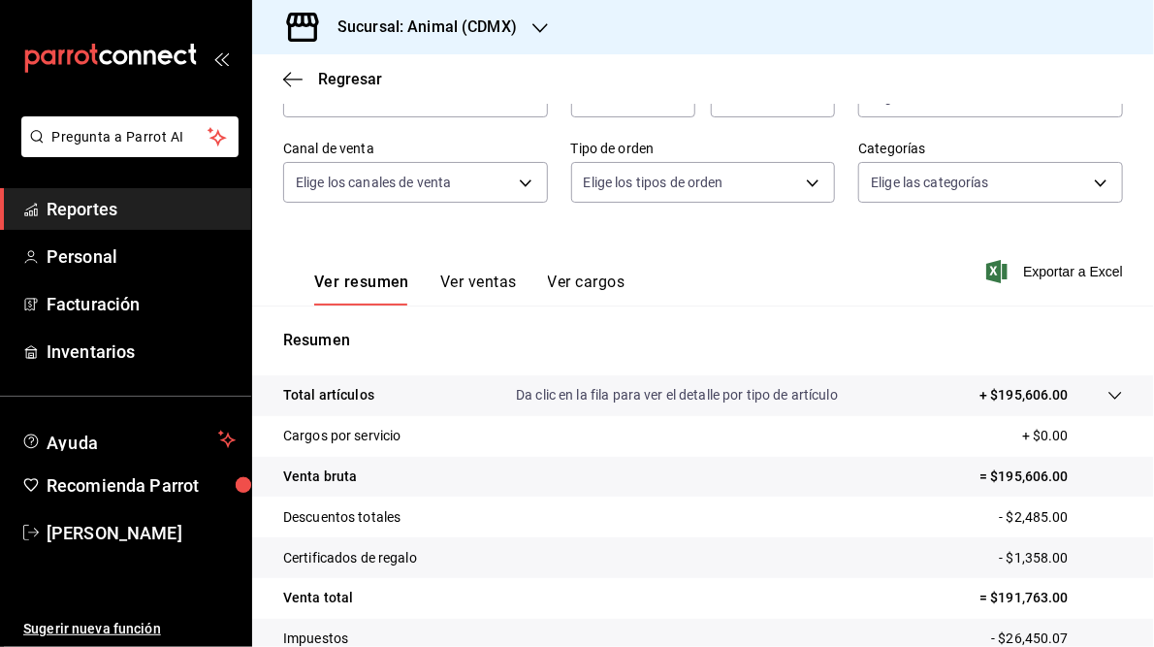
scroll to position [281, 0]
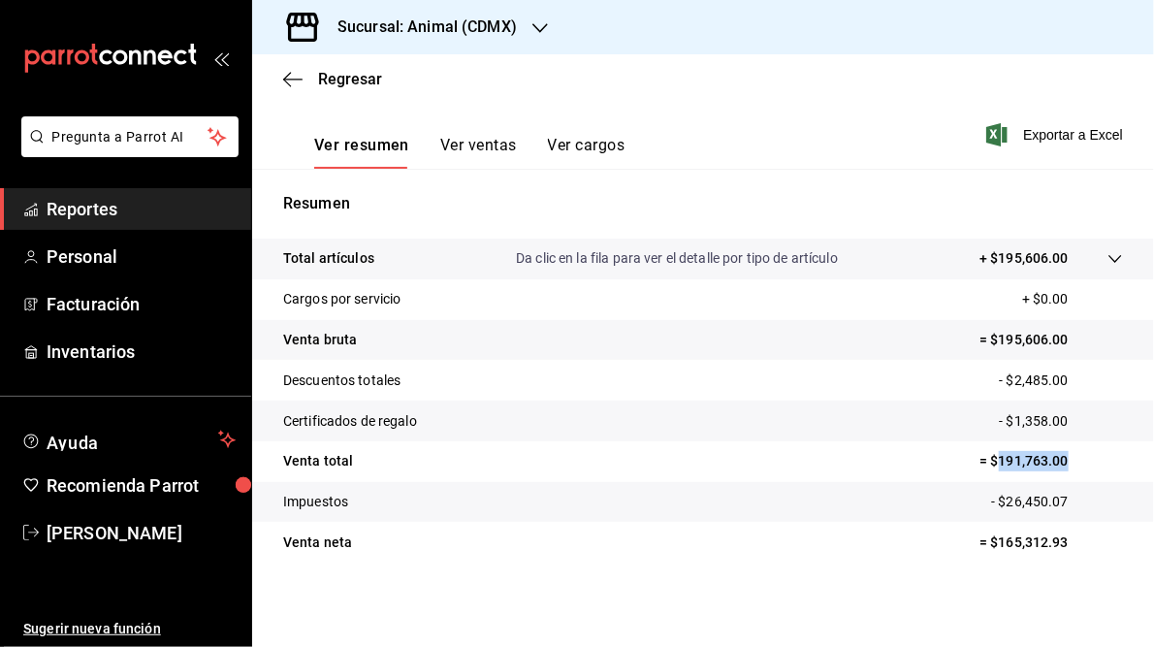
drag, startPoint x: 985, startPoint y: 460, endPoint x: 1061, endPoint y: 459, distance: 75.7
click at [1061, 459] on p "= $191,763.00" at bounding box center [1052, 461] width 144 height 20
copy p "191,763.00"
click at [426, 22] on h3 "Sucursal: Animal (CDMX)" at bounding box center [419, 27] width 195 height 23
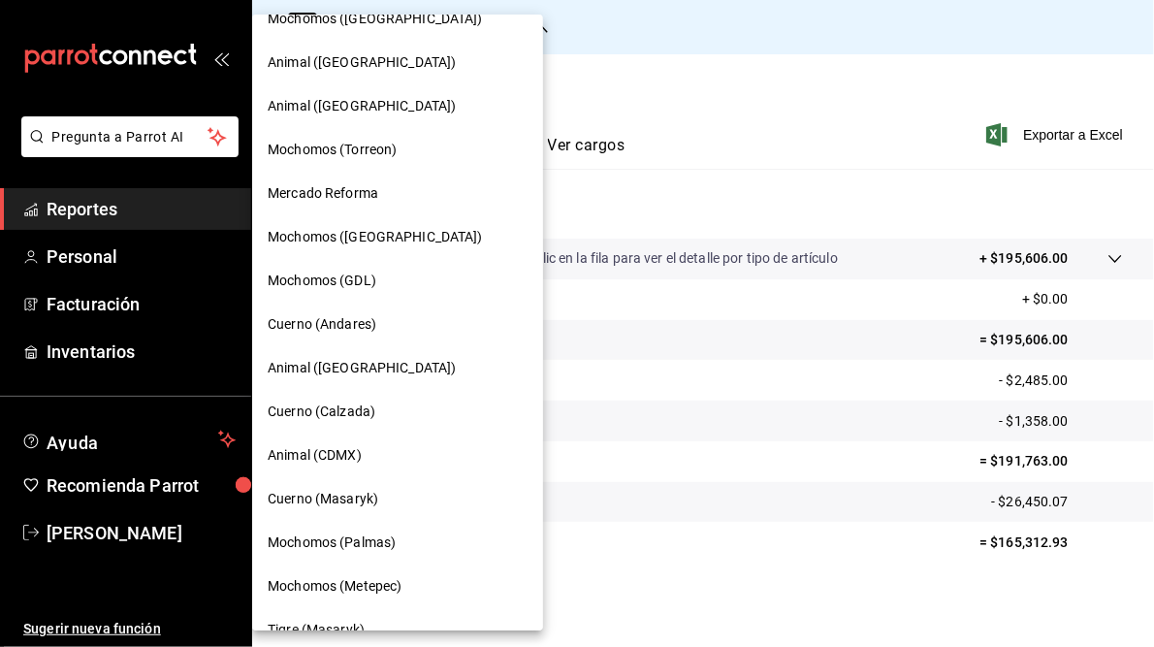
scroll to position [67, 0]
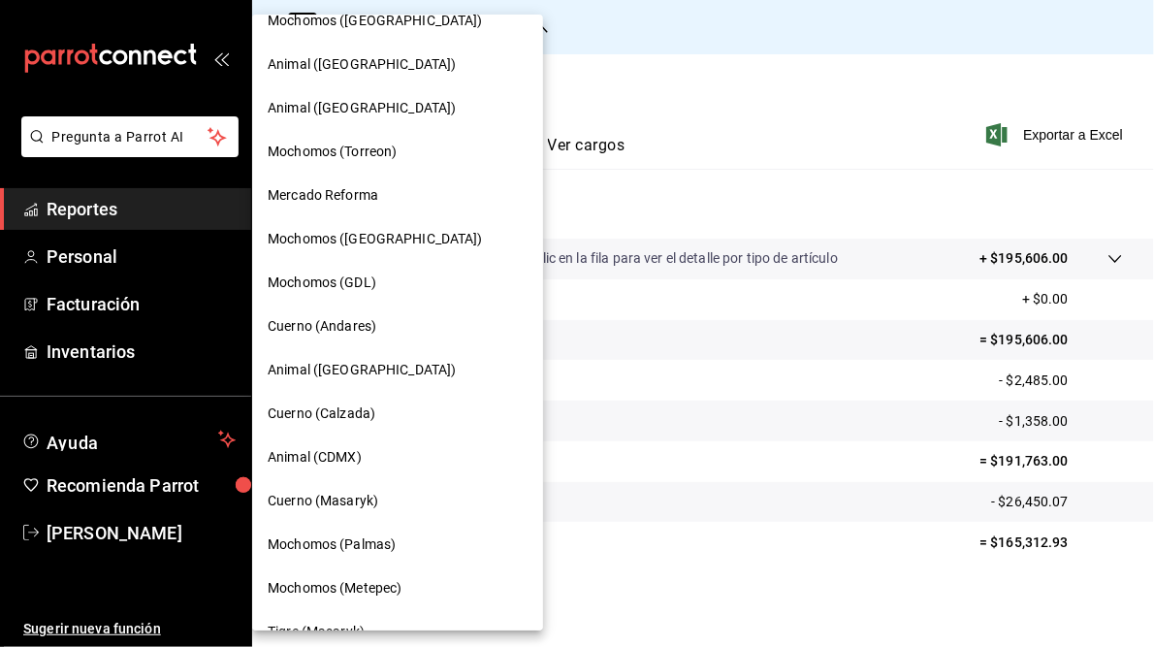
click at [344, 58] on span "Animal ([GEOGRAPHIC_DATA])" at bounding box center [362, 64] width 188 height 20
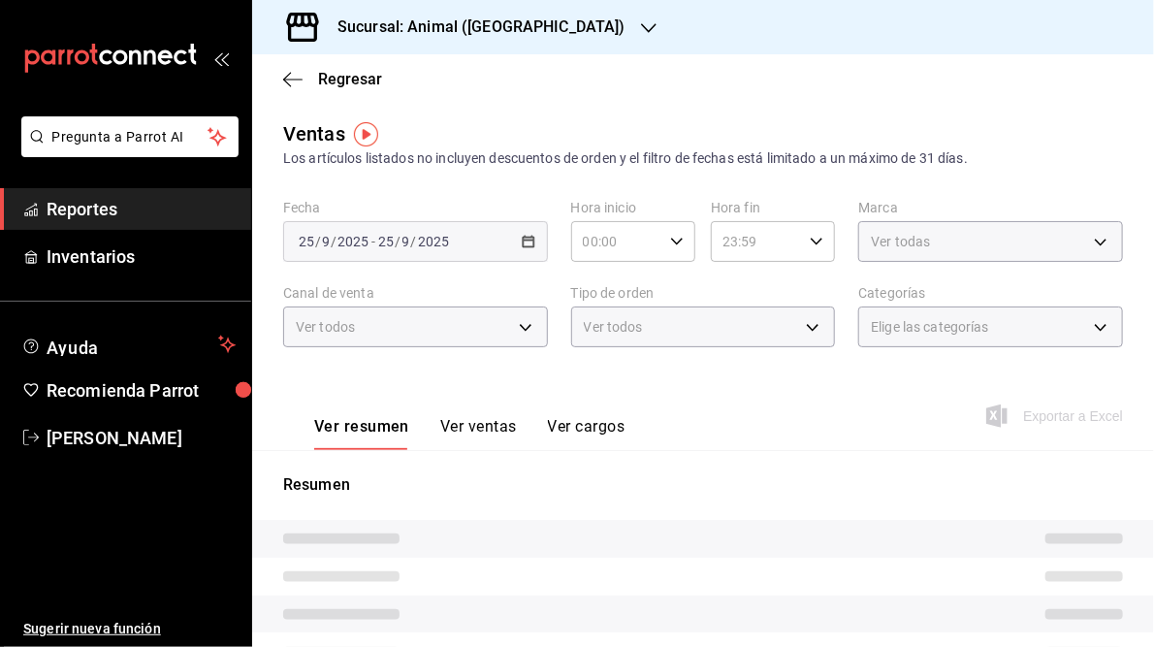
type input "05:00"
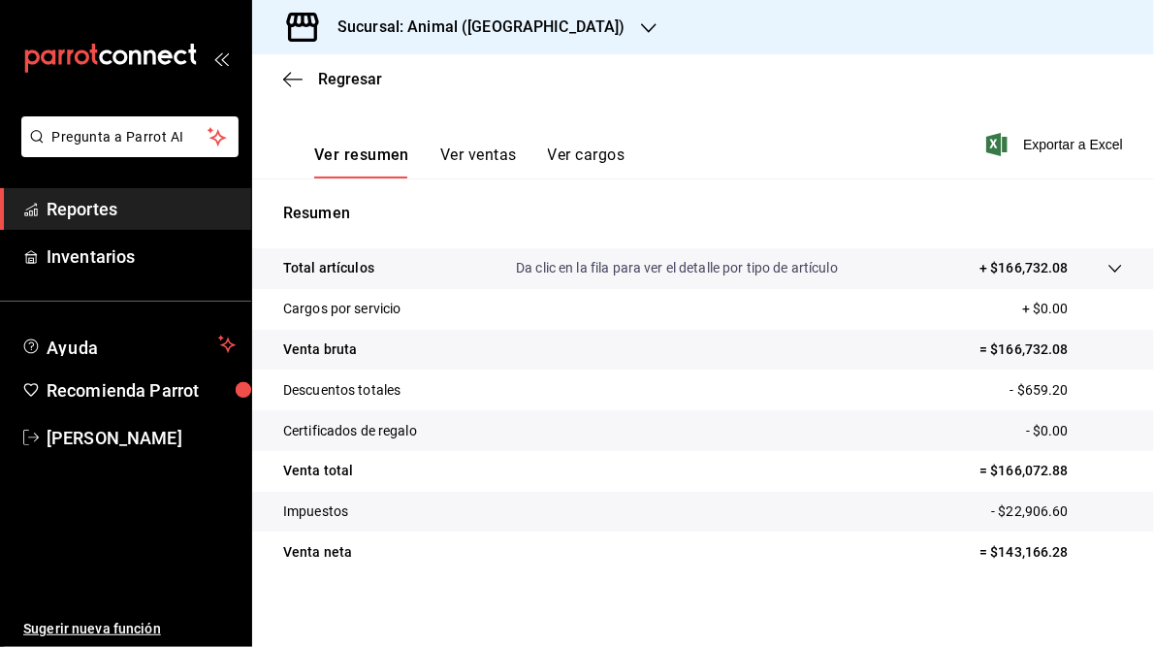
scroll to position [281, 0]
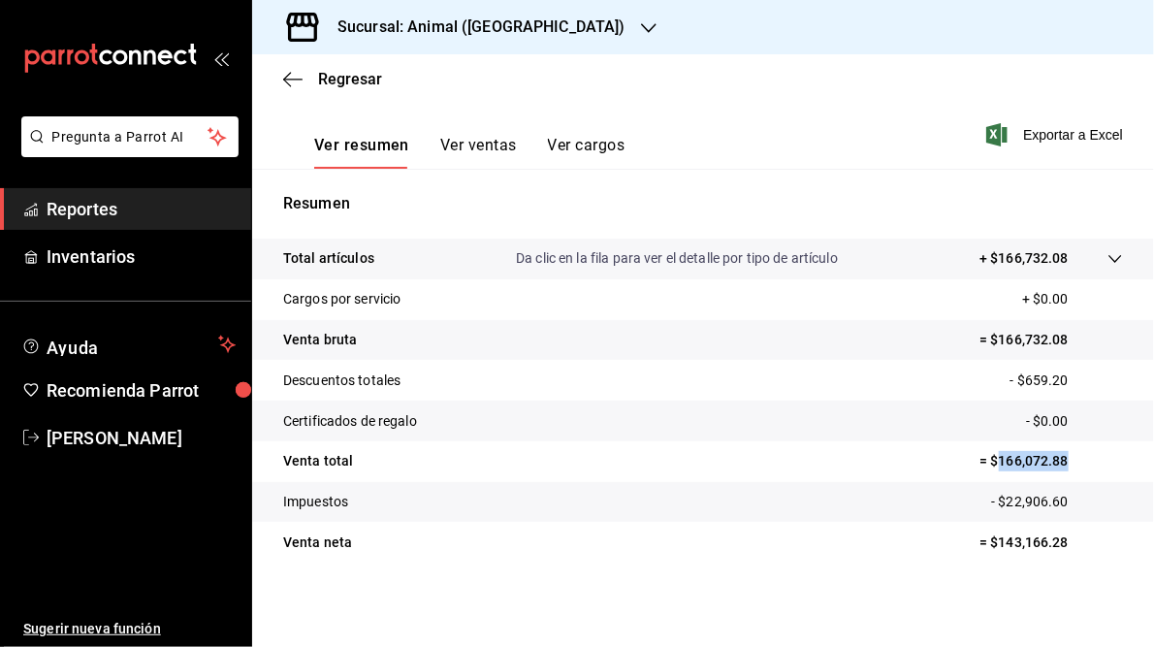
drag, startPoint x: 988, startPoint y: 464, endPoint x: 1059, endPoint y: 457, distance: 71.1
click at [1059, 457] on p "= $166,072.88" at bounding box center [1052, 461] width 144 height 20
copy p "166,072.88"
click at [518, 24] on h3 "Sucursal: Animal ([GEOGRAPHIC_DATA])" at bounding box center [474, 27] width 304 height 23
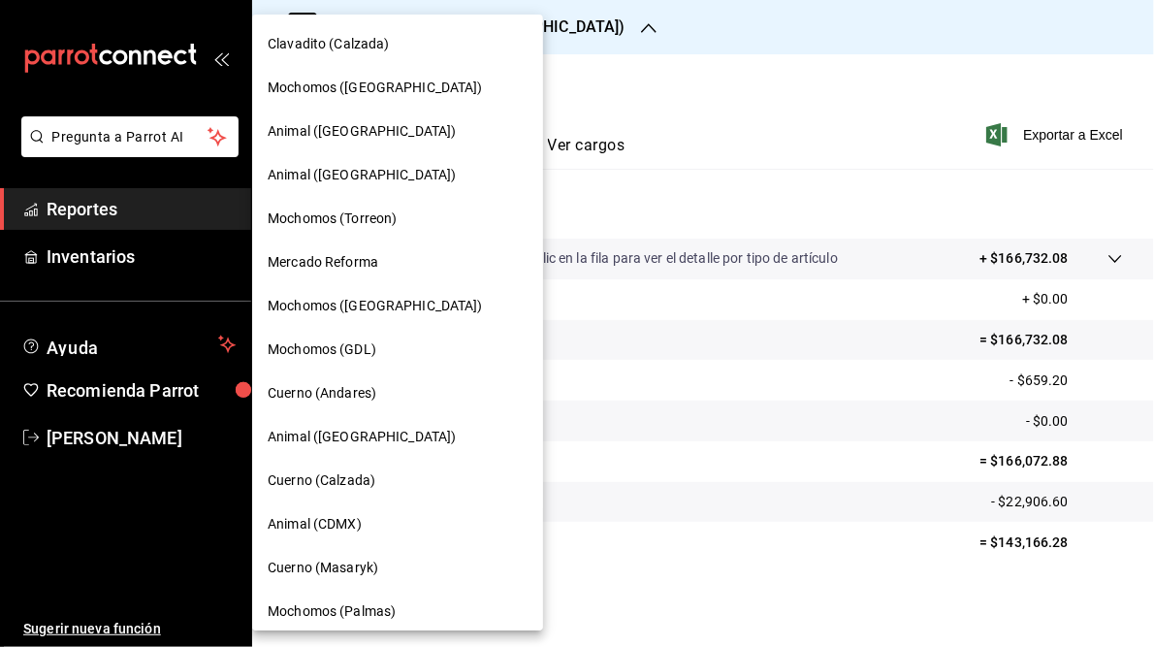
scroll to position [184, 0]
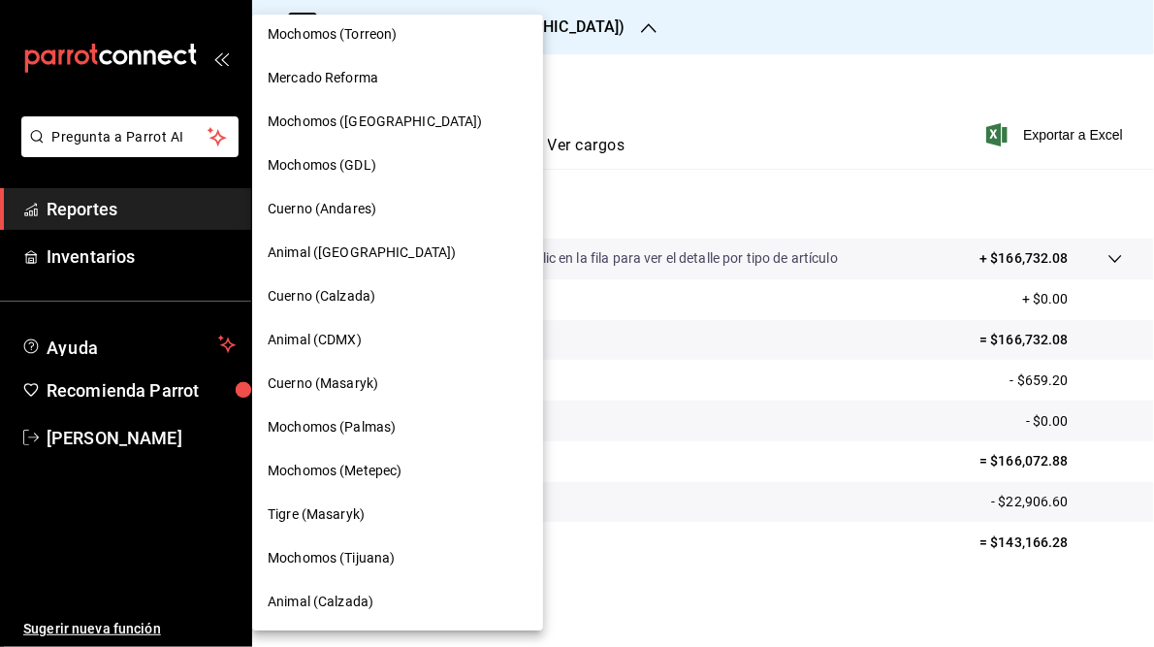
click at [344, 430] on span "Mochomos (Palmas)" at bounding box center [332, 427] width 128 height 20
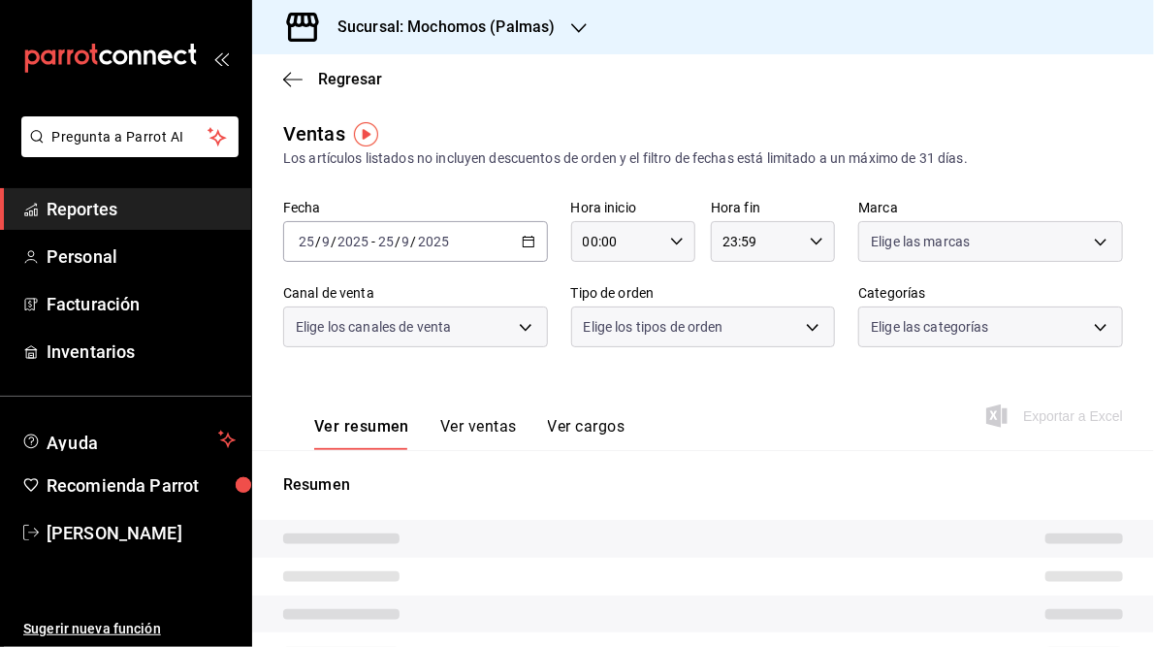
type input "05:00"
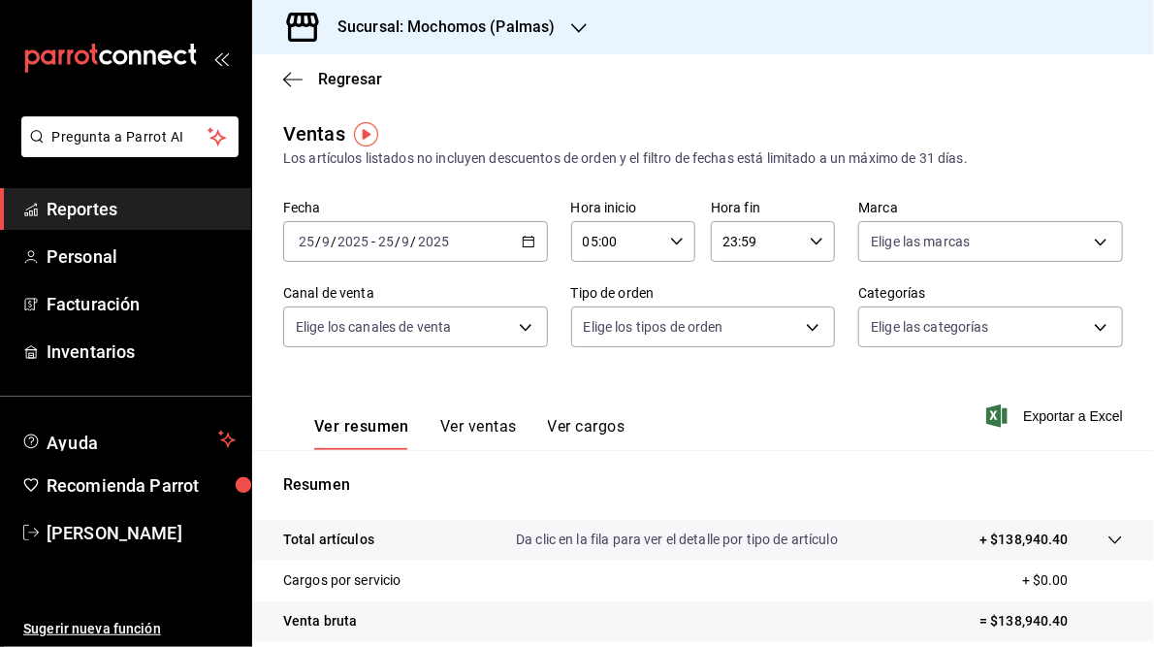
scroll to position [281, 0]
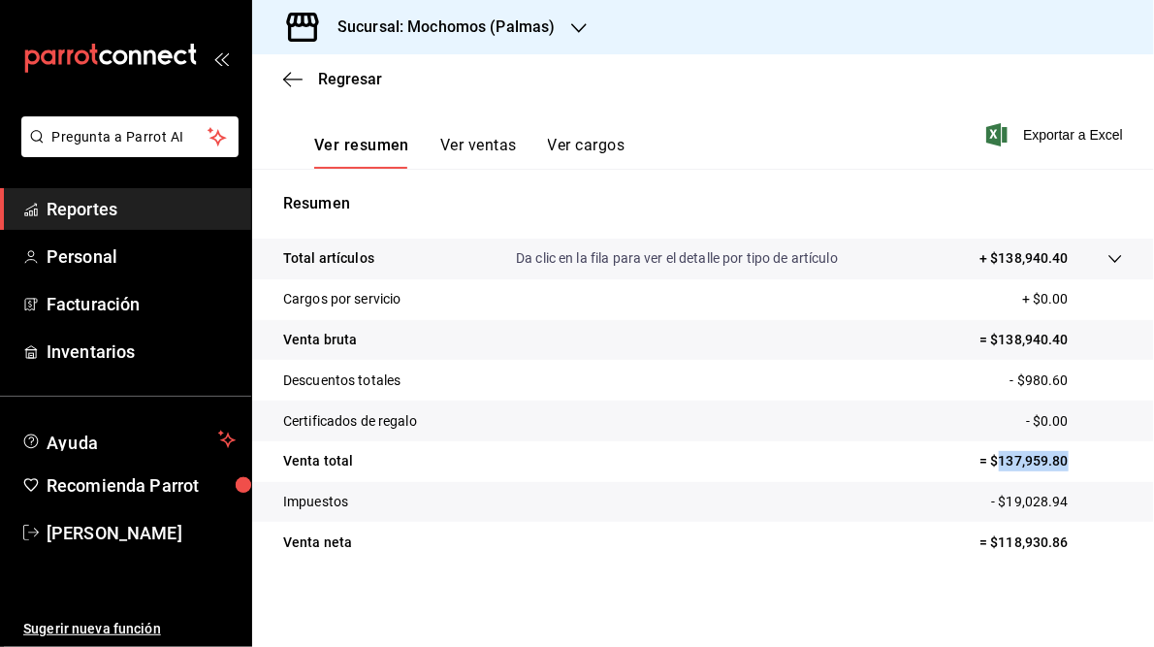
drag, startPoint x: 989, startPoint y: 460, endPoint x: 1063, endPoint y: 465, distance: 73.9
click at [1063, 465] on p "= $137,959.80" at bounding box center [1052, 461] width 144 height 20
click at [500, 28] on h3 "Sucursal: Mochomos (Palmas)" at bounding box center [439, 27] width 234 height 23
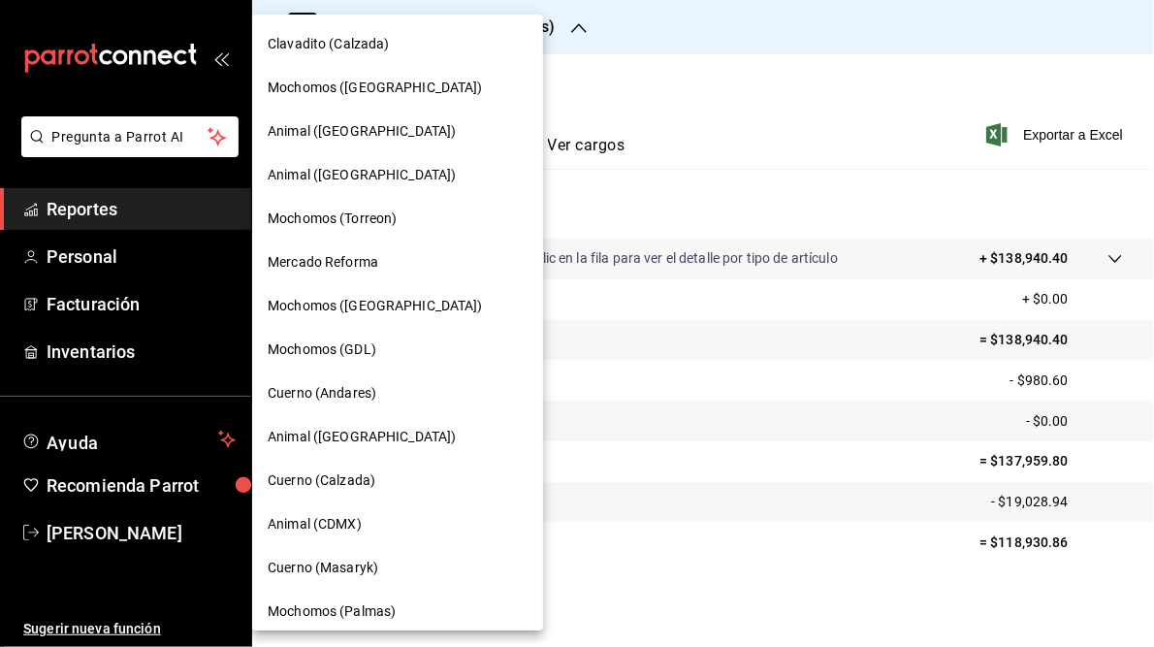
scroll to position [184, 0]
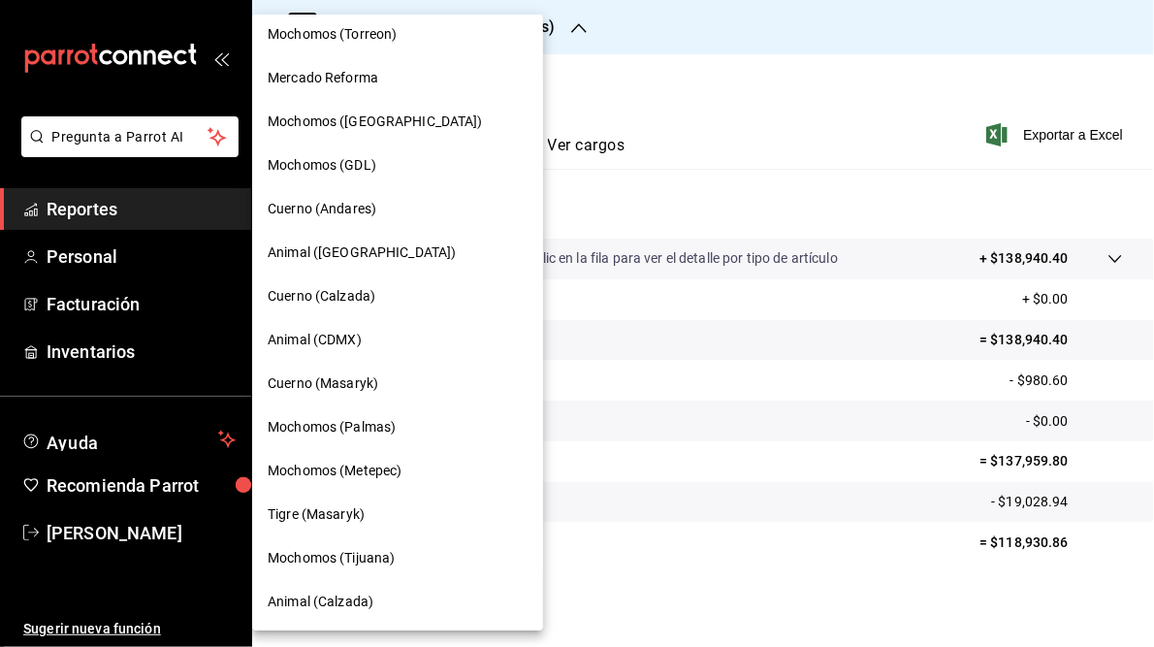
click at [334, 469] on span "Mochomos (Metepec)" at bounding box center [335, 471] width 134 height 20
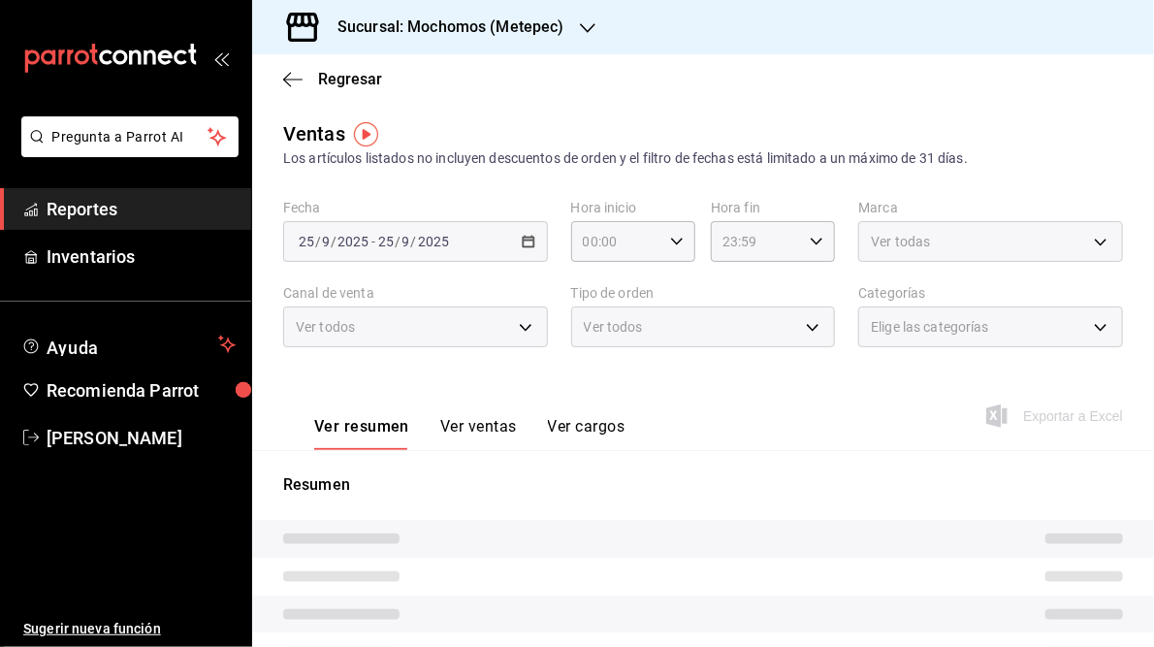
type input "05:00"
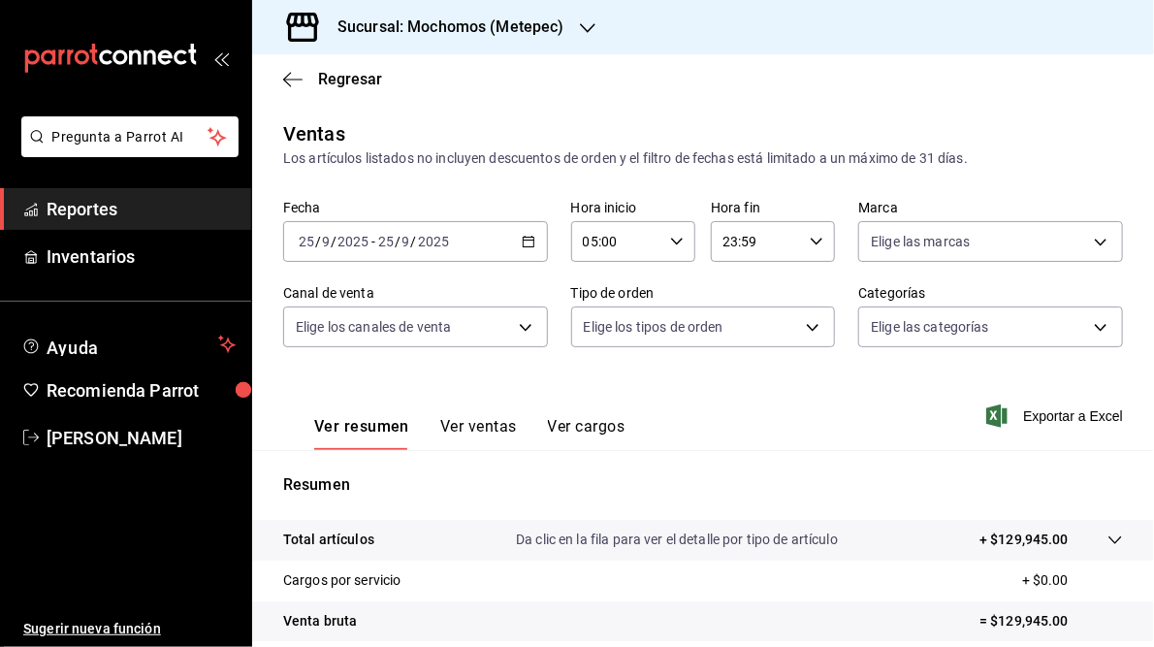
scroll to position [281, 0]
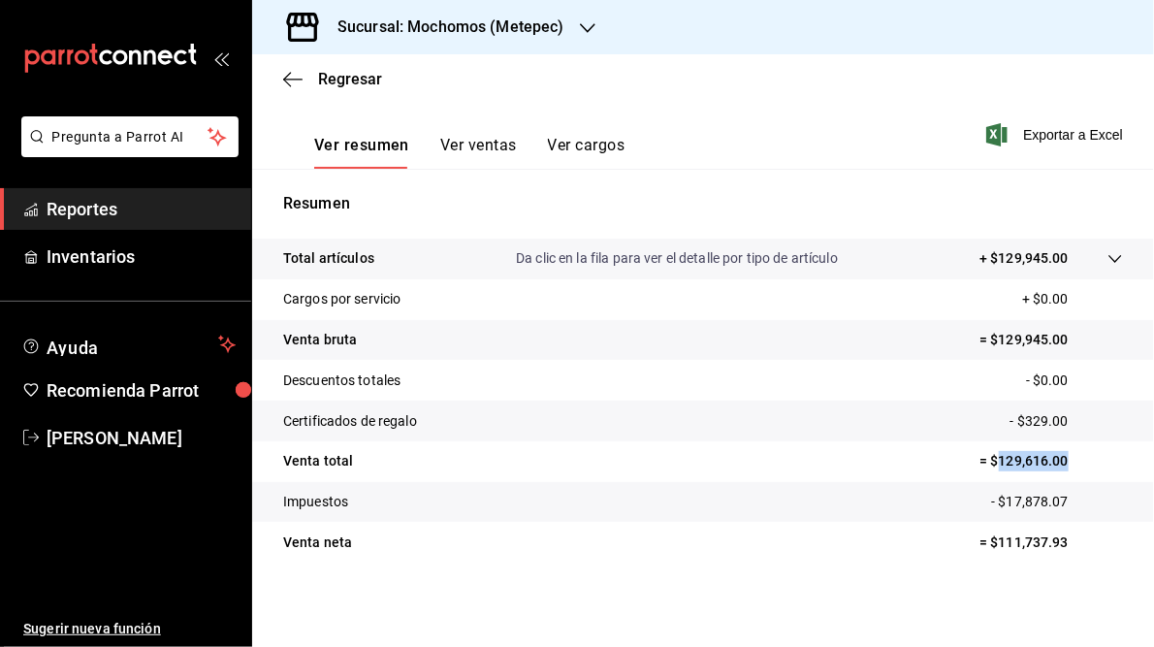
drag, startPoint x: 988, startPoint y: 463, endPoint x: 1106, endPoint y: 449, distance: 118.1
click at [1106, 449] on tr "Venta total = $129,616.00" at bounding box center [703, 461] width 902 height 41
click at [588, 24] on icon "button" at bounding box center [588, 28] width 16 height 16
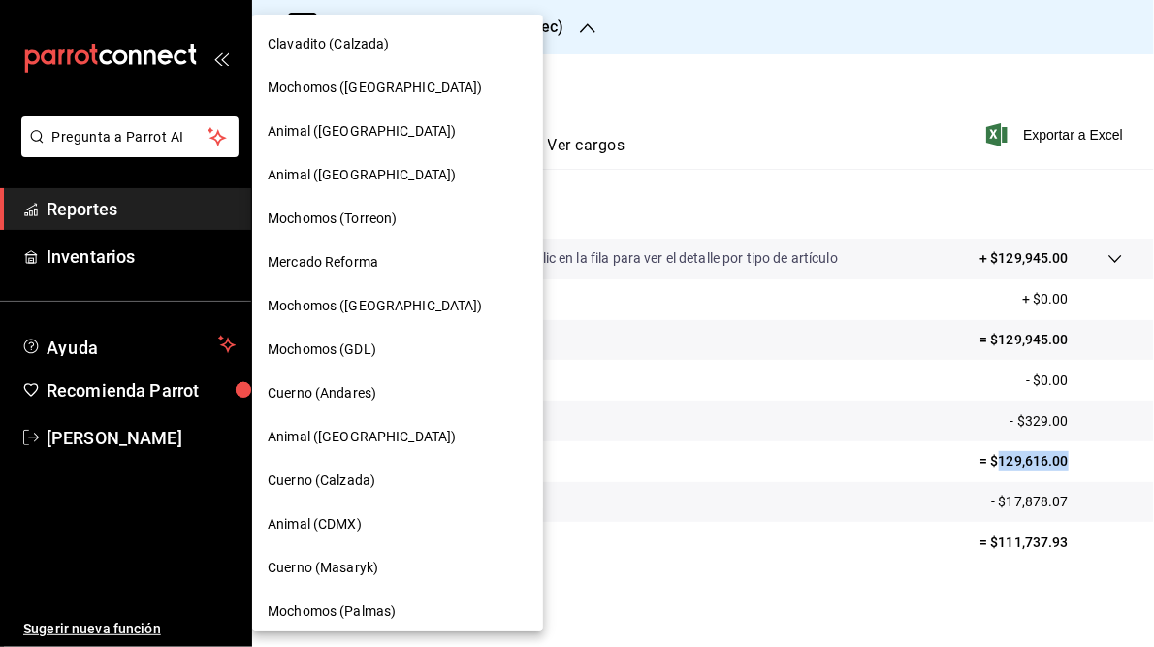
click at [399, 90] on div "Mochomos ([GEOGRAPHIC_DATA])" at bounding box center [398, 88] width 260 height 20
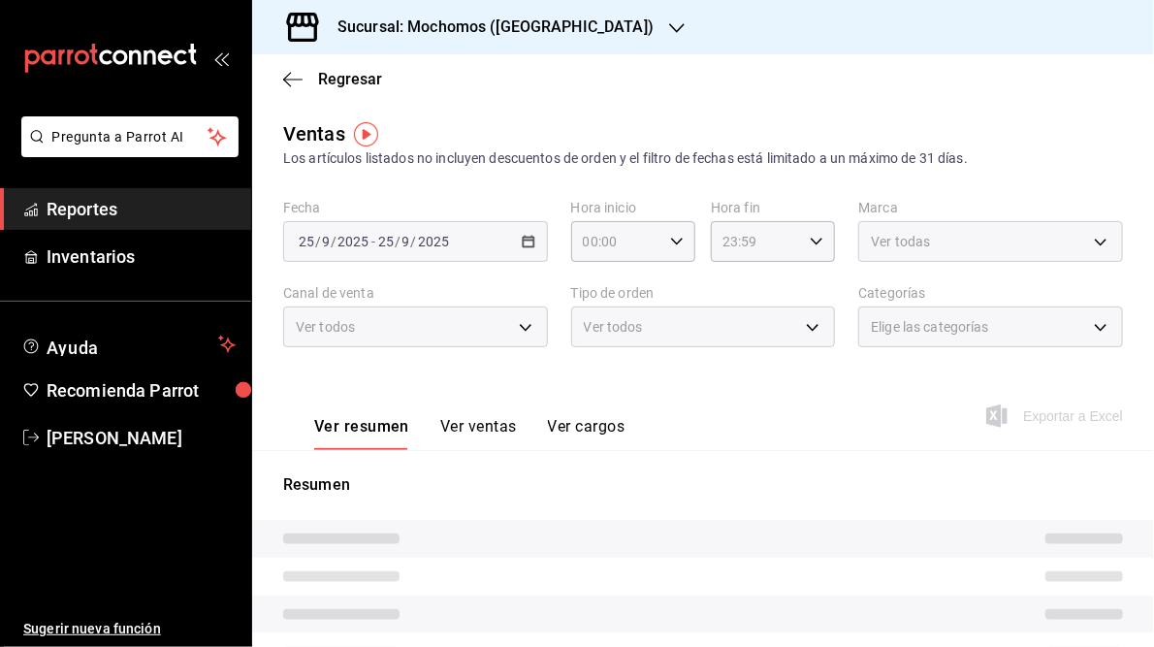
type input "05:00"
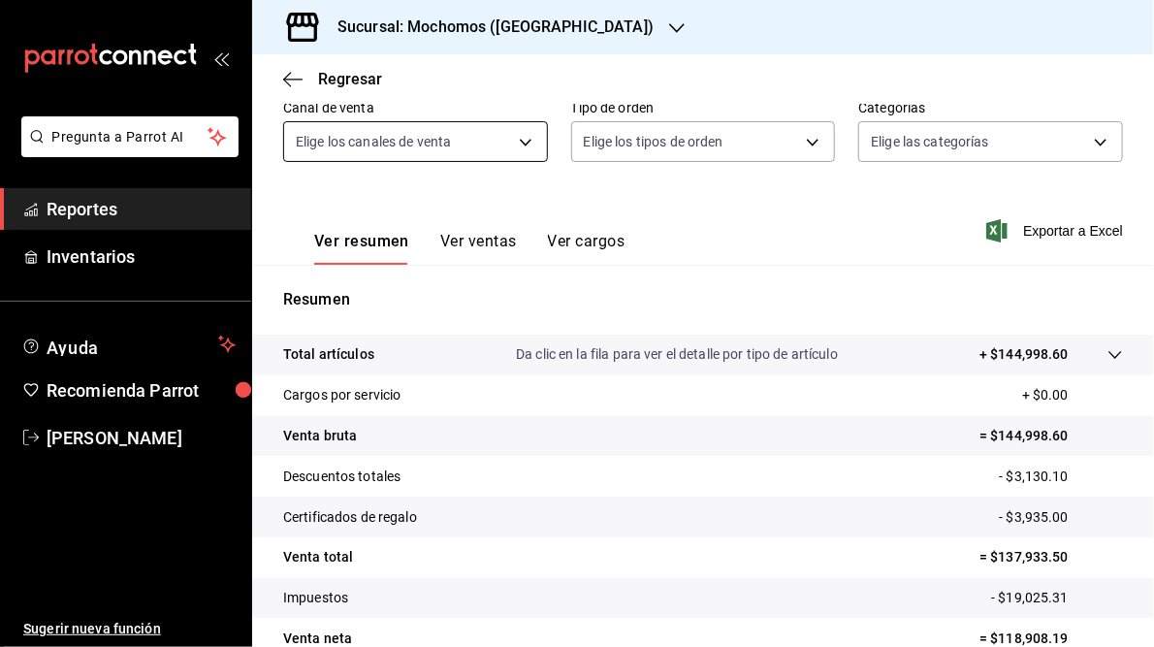
scroll to position [198, 0]
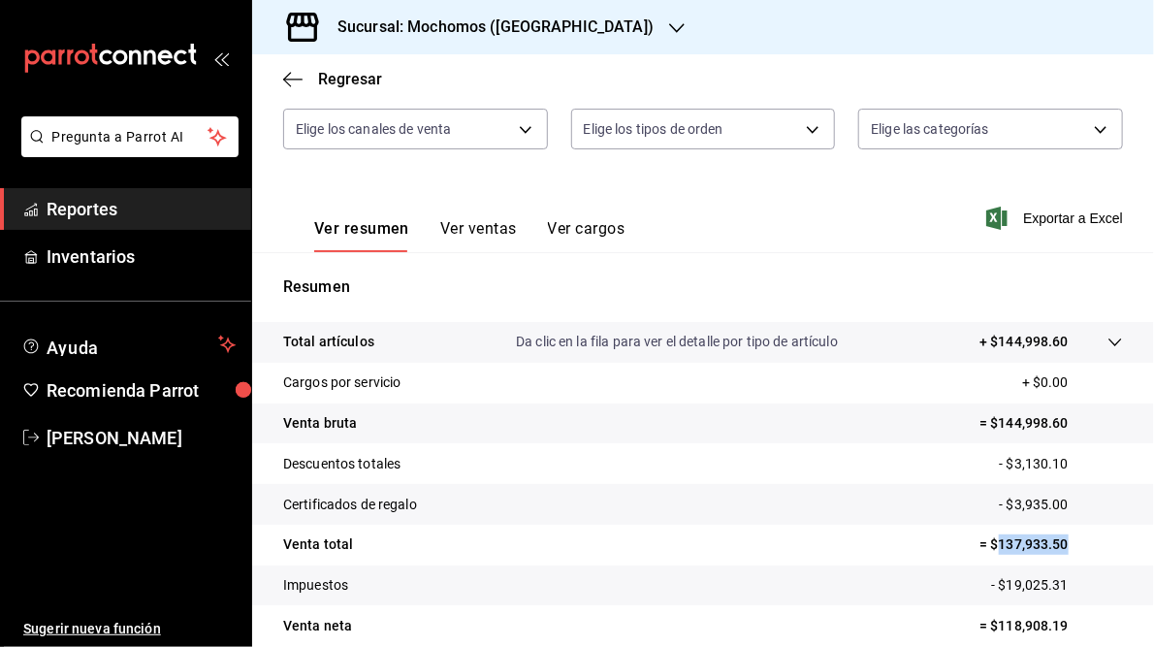
drag, startPoint x: 989, startPoint y: 543, endPoint x: 1068, endPoint y: 544, distance: 78.6
click at [1068, 544] on p "= $137,933.50" at bounding box center [1052, 544] width 144 height 20
click at [450, 31] on h3 "Sucursal: Mochomos ([GEOGRAPHIC_DATA])" at bounding box center [488, 27] width 332 height 23
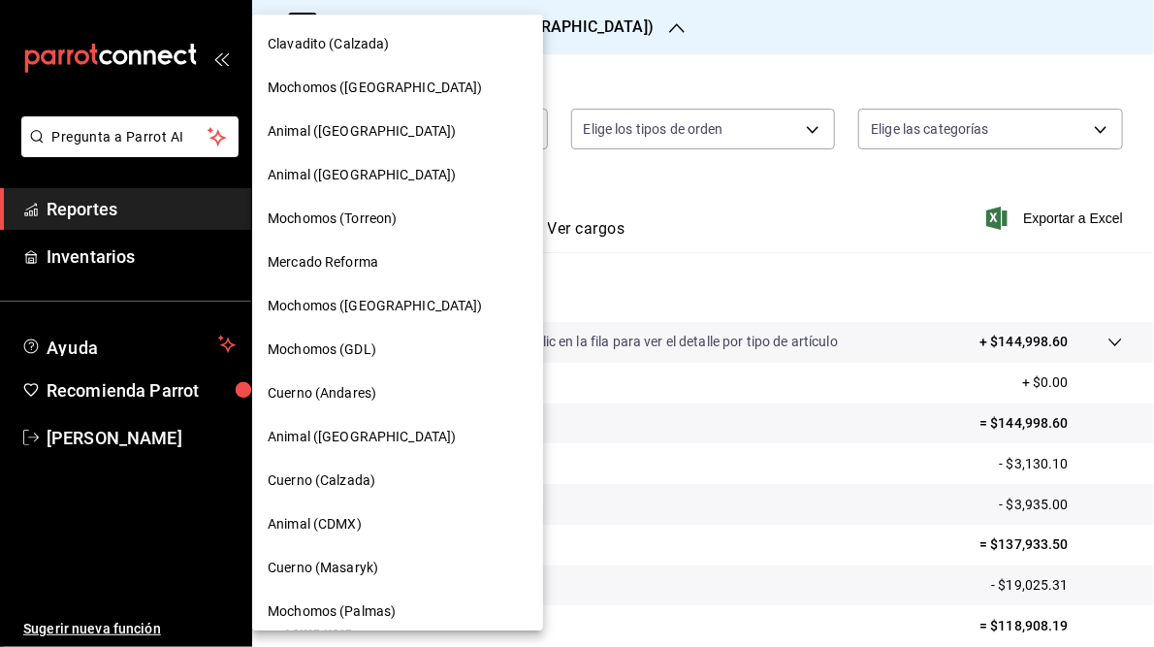
click at [344, 170] on span "Animal ([GEOGRAPHIC_DATA])" at bounding box center [362, 175] width 188 height 20
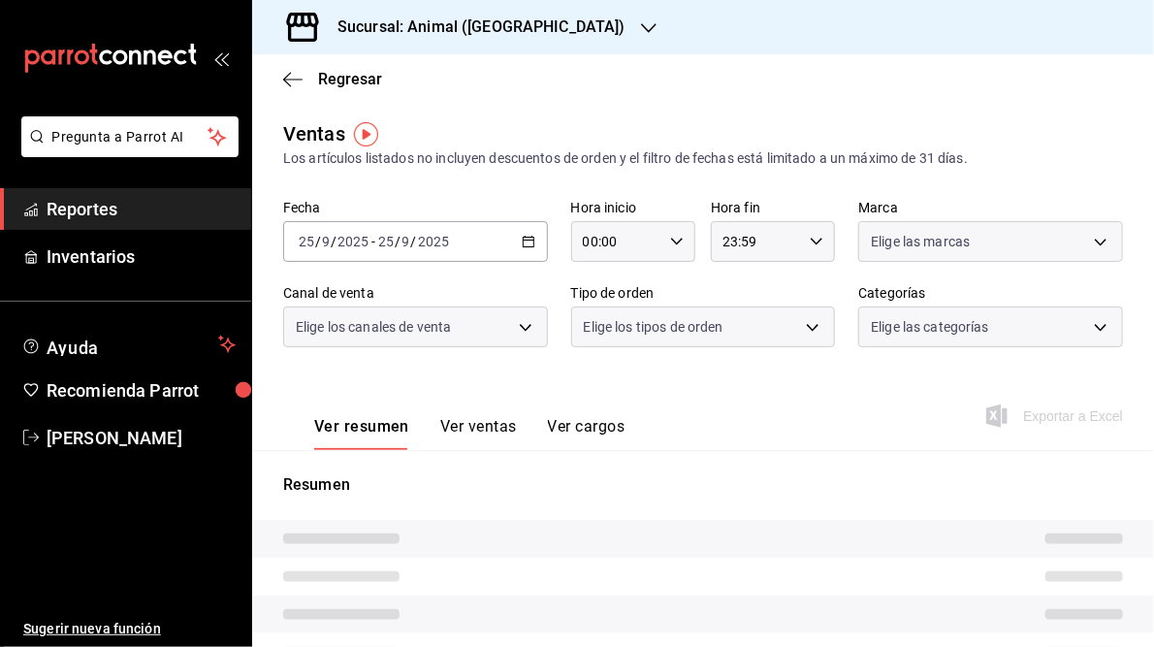
type input "05:00"
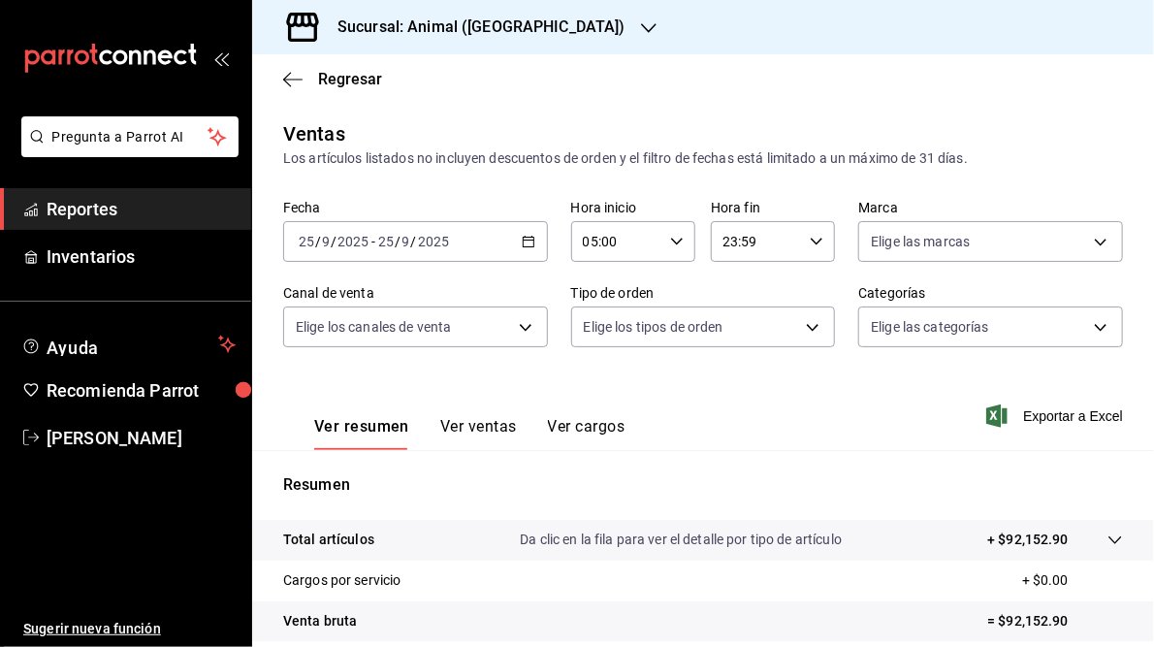
scroll to position [281, 0]
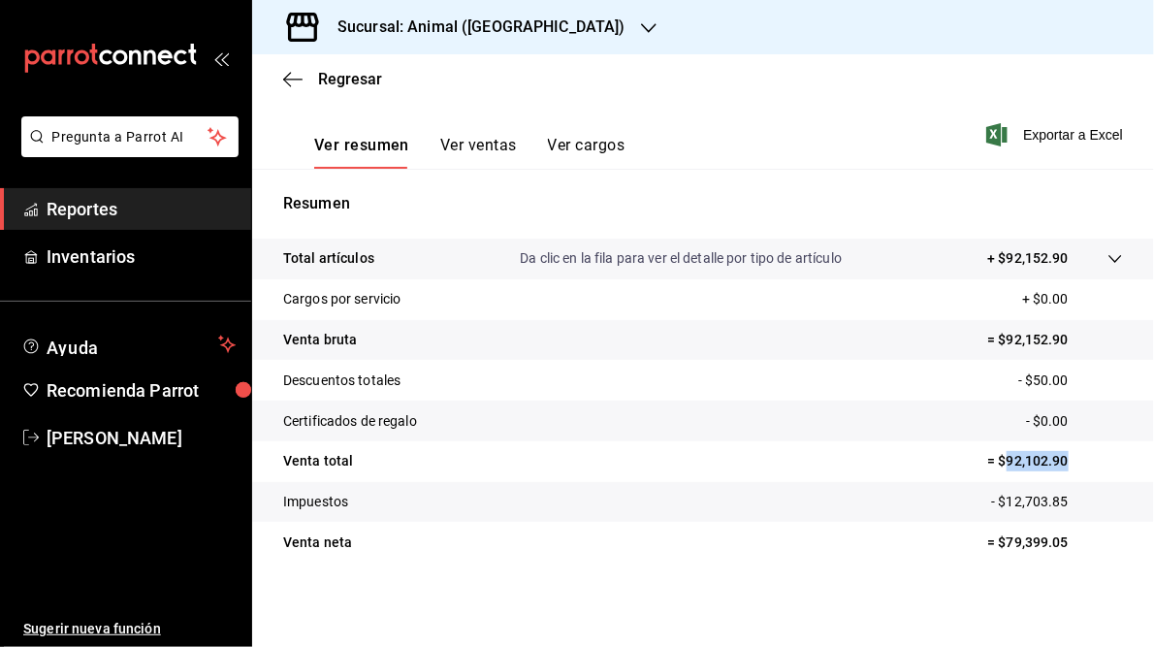
drag, startPoint x: 996, startPoint y: 459, endPoint x: 1076, endPoint y: 452, distance: 79.8
click at [1076, 452] on p "= $92,102.90" at bounding box center [1055, 461] width 136 height 20
